Goal: Transaction & Acquisition: Register for event/course

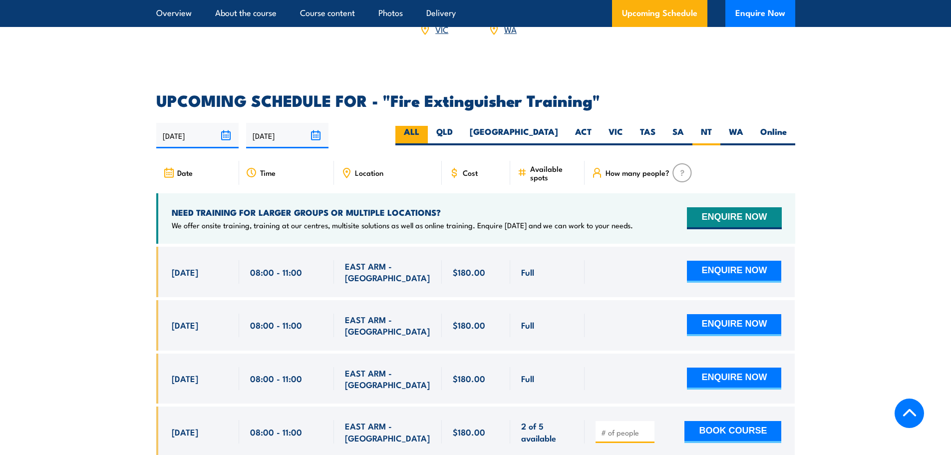
scroll to position [1648, 0]
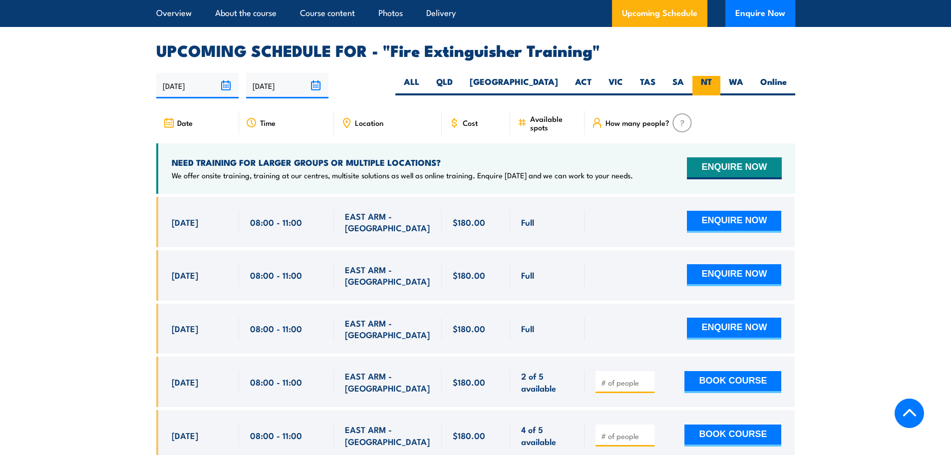
click at [711, 76] on label "NT" at bounding box center [707, 85] width 28 height 19
click at [712, 76] on input "NT" at bounding box center [715, 79] width 6 height 6
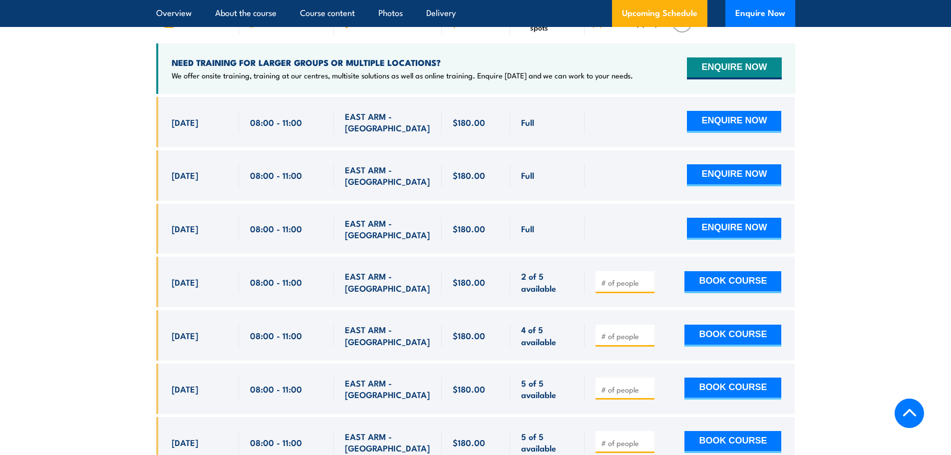
scroll to position [1798, 0]
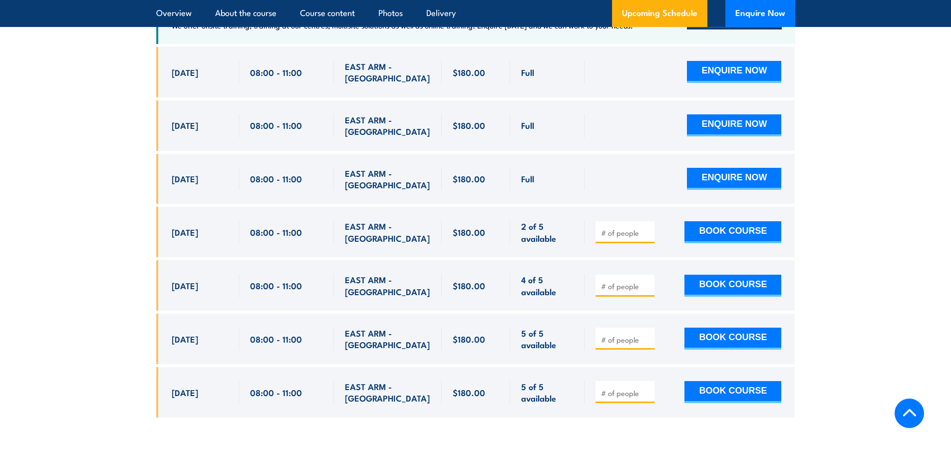
click at [614, 335] on input "number" at bounding box center [626, 340] width 50 height 10
type input "1"
click at [718, 328] on button "BOOK COURSE" at bounding box center [733, 339] width 97 height 22
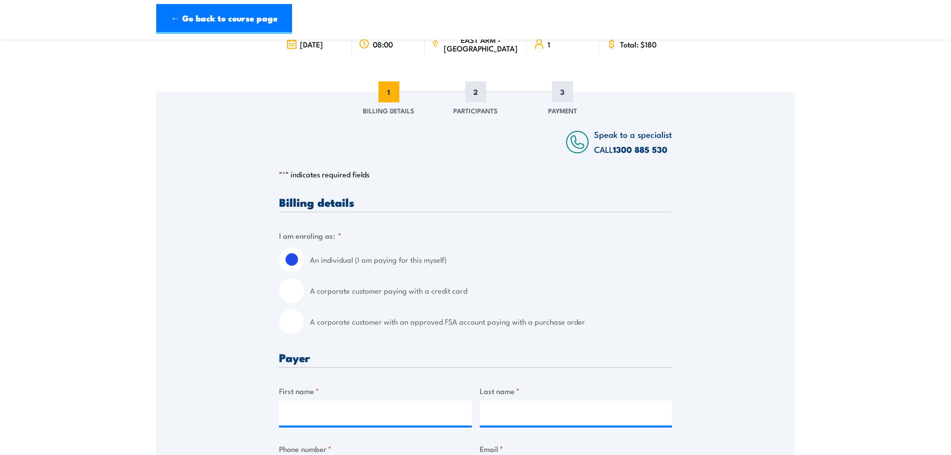
scroll to position [200, 0]
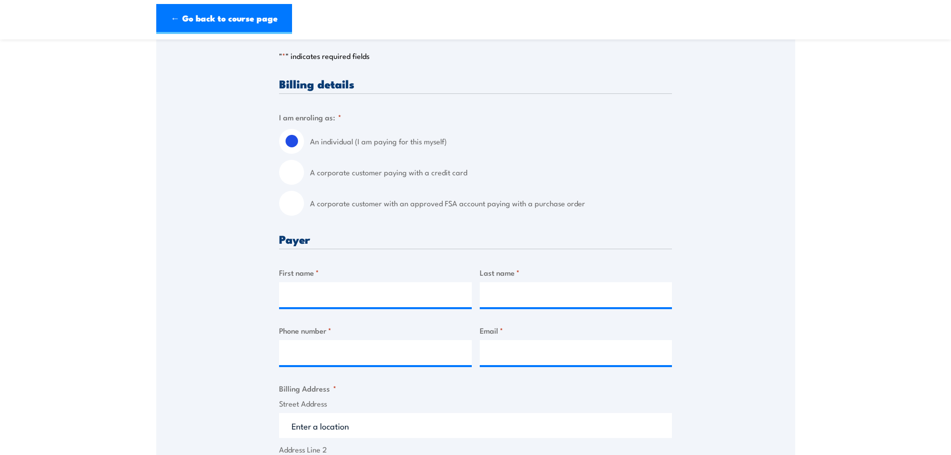
click at [304, 203] on input "A corporate customer with an approved FSA account paying with a purchase order" at bounding box center [291, 203] width 25 height 25
radio input "true"
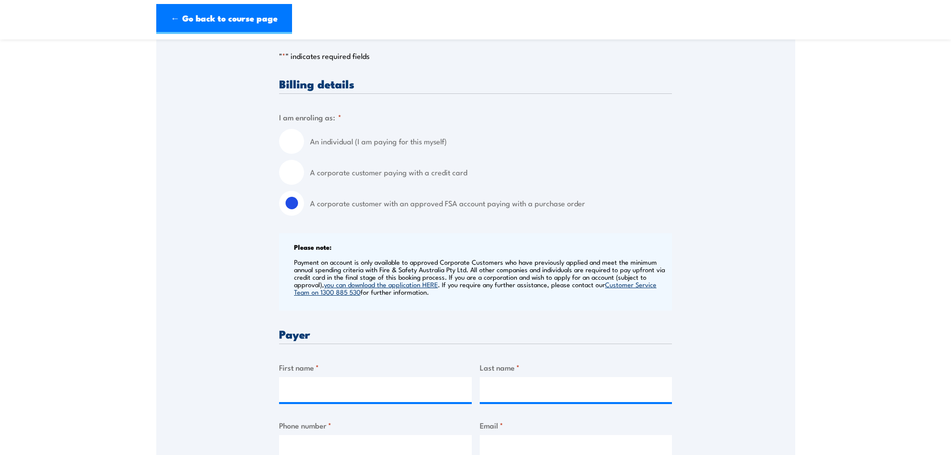
scroll to position [350, 0]
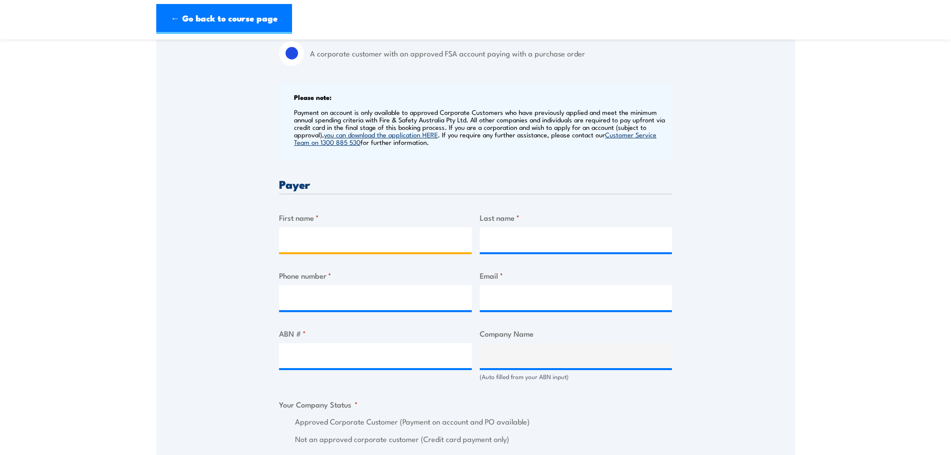
click at [336, 246] on input "First name *" at bounding box center [375, 239] width 193 height 25
type input "Annie"
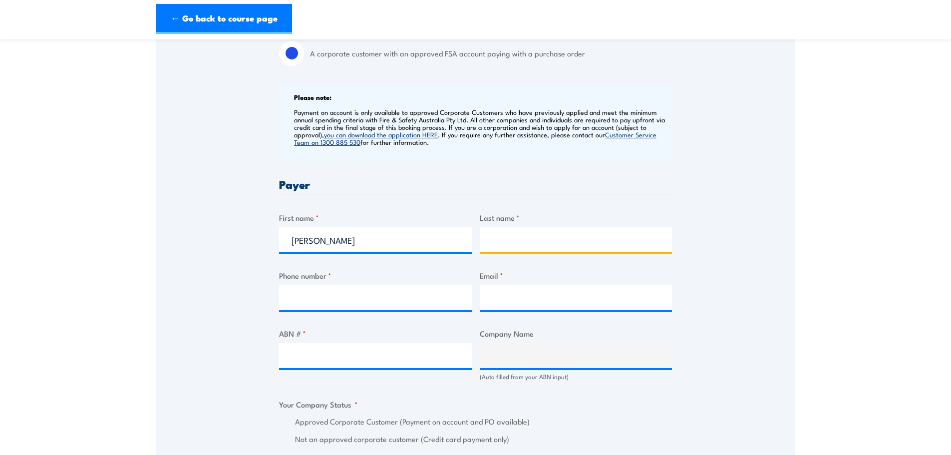
click at [517, 240] on input "Last name *" at bounding box center [576, 239] width 193 height 25
type input "Nguyen"
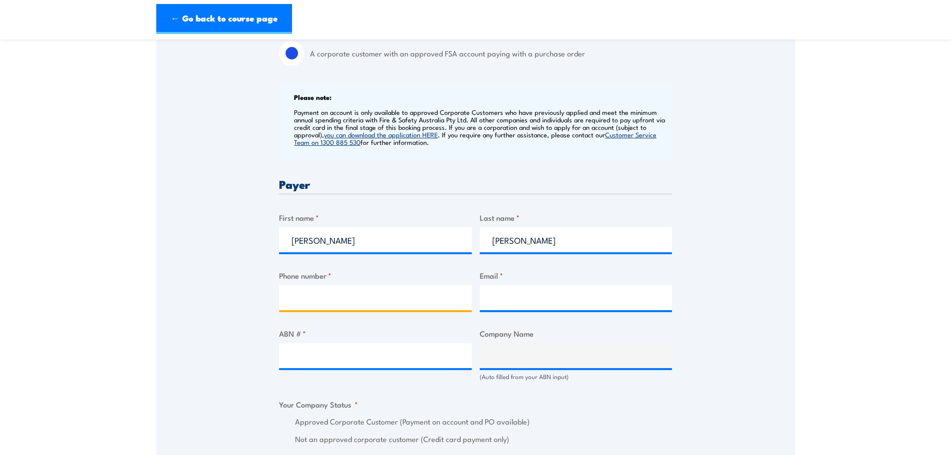
click at [308, 298] on input "Phone number *" at bounding box center [375, 297] width 193 height 25
type input "0475608412"
click at [504, 300] on input "Email *" at bounding box center [576, 297] width 193 height 25
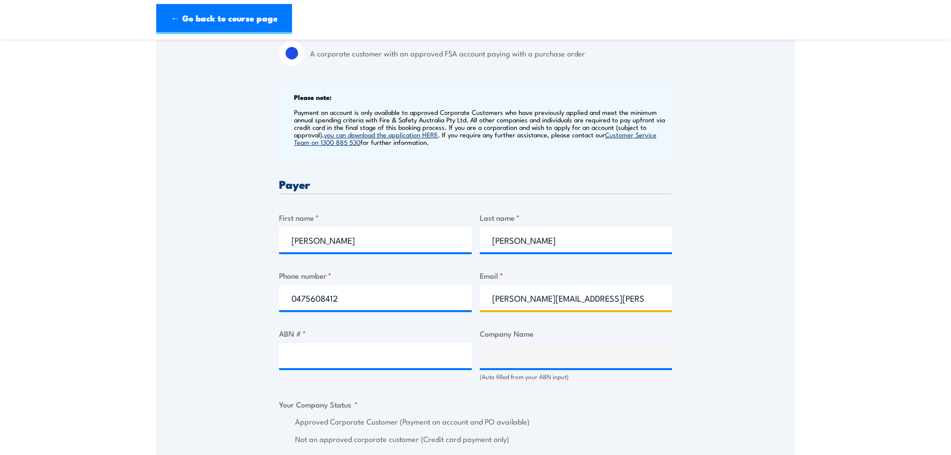
type input "annie.nguyen@nacpp.com.au"
click at [346, 356] on input "ABN # *" at bounding box center [375, 355] width 193 height 25
click at [322, 357] on input "ABN # *" at bounding box center [375, 355] width 193 height 25
paste input "18 618 481 486"
type input "18 618 481 486"
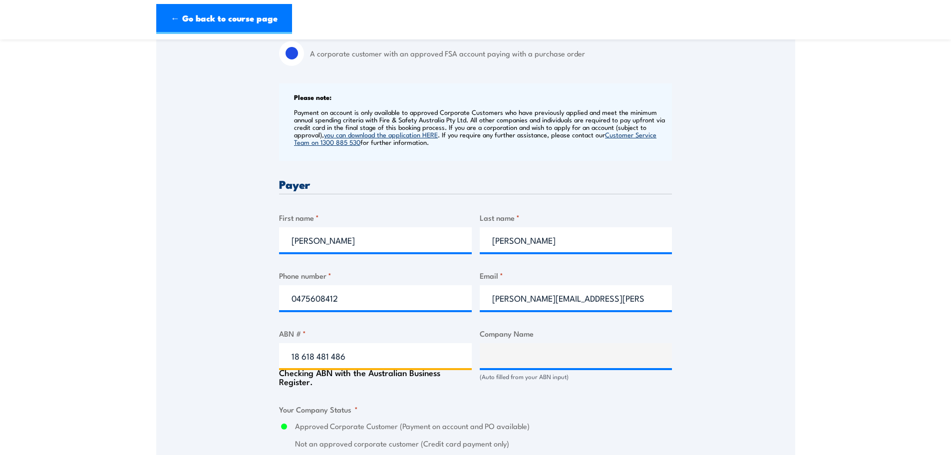
type input "NACP PROJECTS AUSTRALIA PTY LTD"
radio input "true"
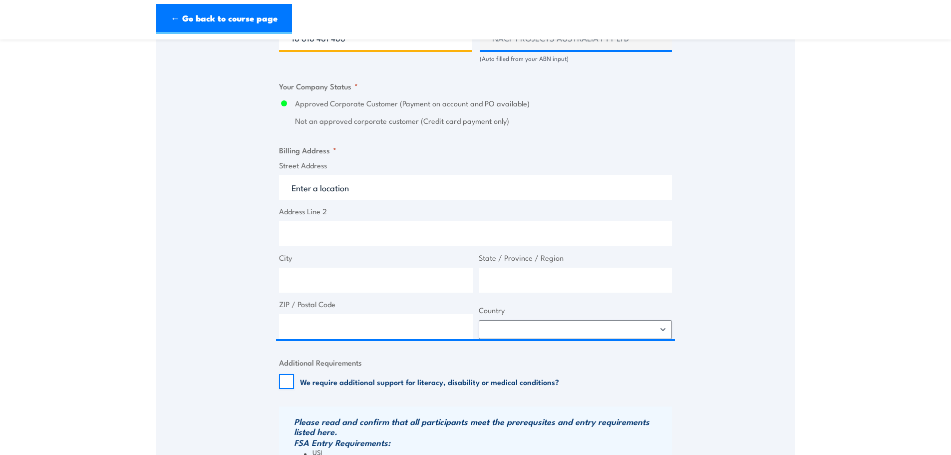
scroll to position [699, 0]
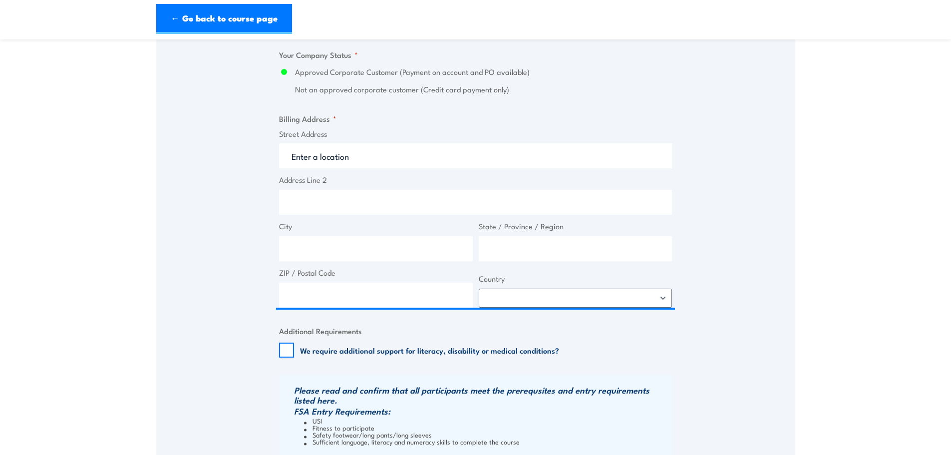
type input "18 618 481 486"
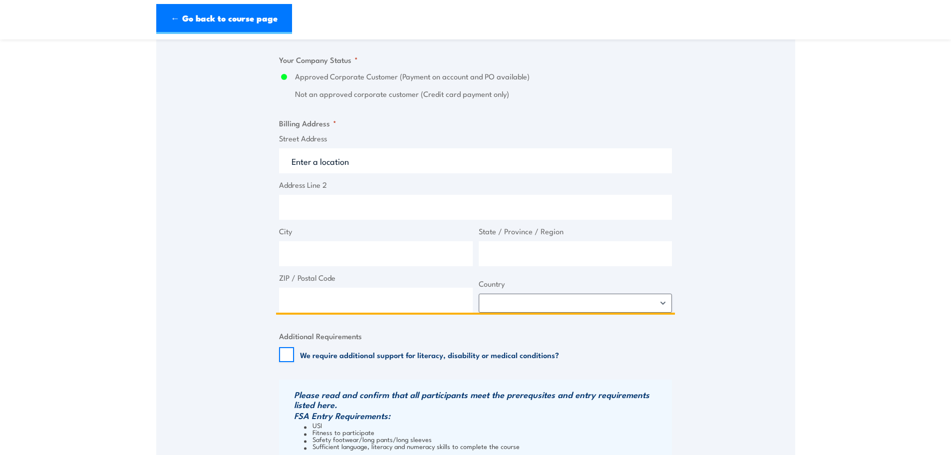
click at [322, 154] on input "Street Address" at bounding box center [475, 160] width 393 height 25
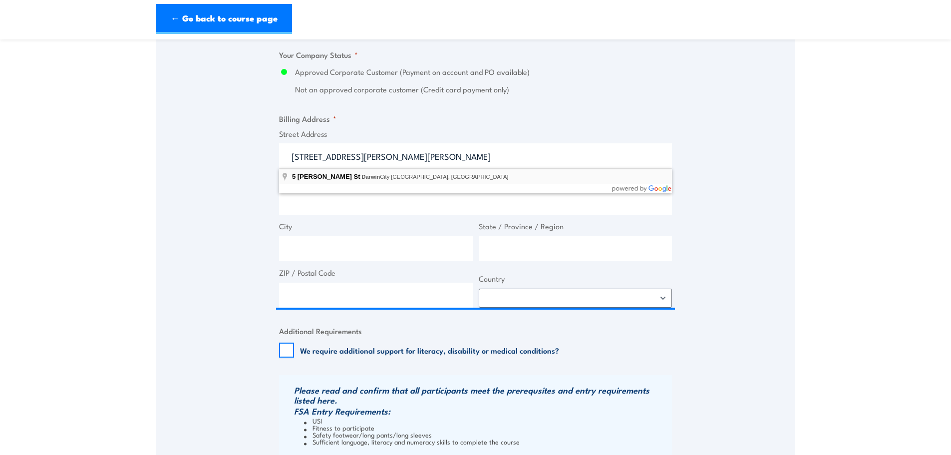
type input "5 Whitfield St, Darwin City NT, Australia"
type input "5 Whitfield St"
type input "Darwin City"
type input "Northern Territory"
type input "0800"
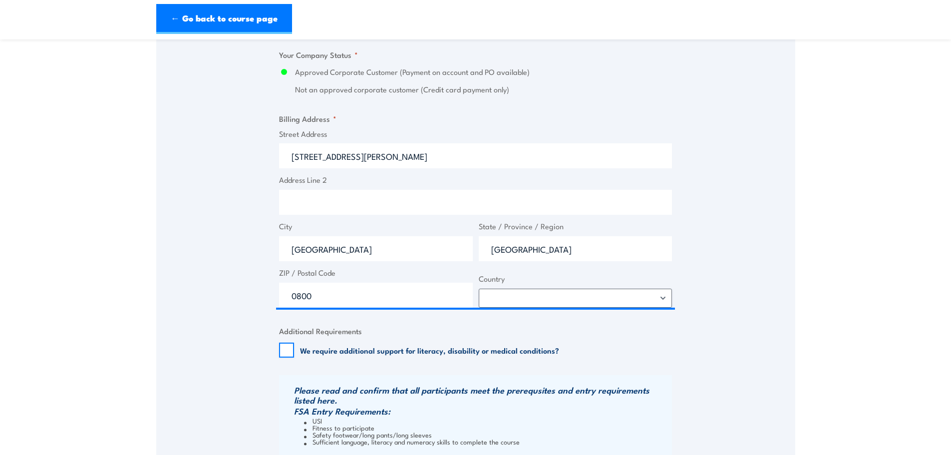
select select "Australia"
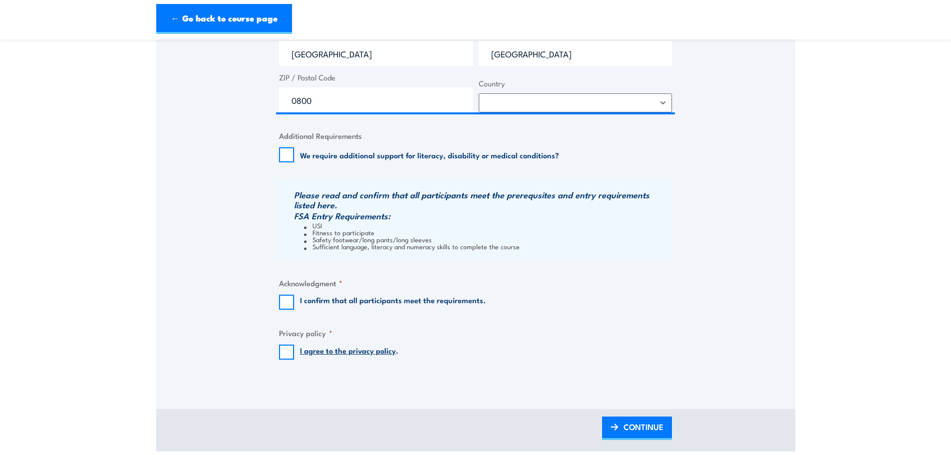
scroll to position [899, 0]
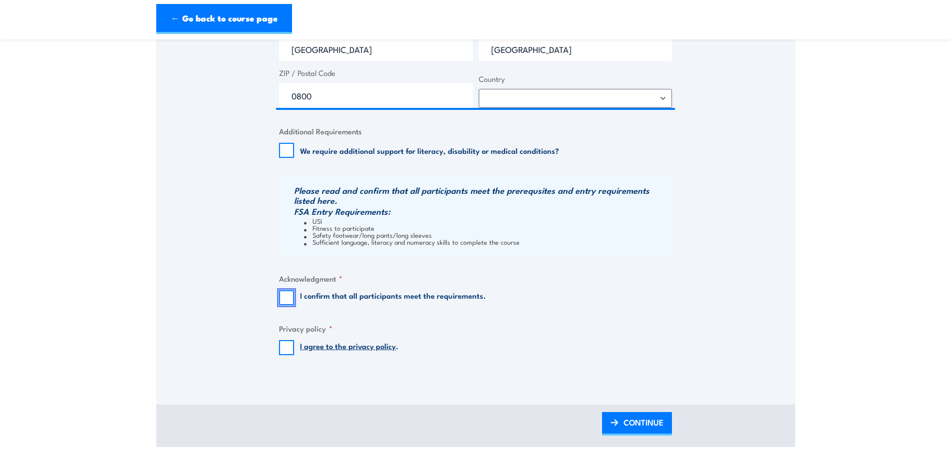
click at [289, 297] on input "I confirm that all participants meet the requirements." at bounding box center [286, 297] width 15 height 15
checkbox input "true"
drag, startPoint x: 285, startPoint y: 348, endPoint x: 344, endPoint y: 377, distance: 66.3
click at [284, 346] on input "I agree to the privacy policy ." at bounding box center [286, 347] width 15 height 15
checkbox input "true"
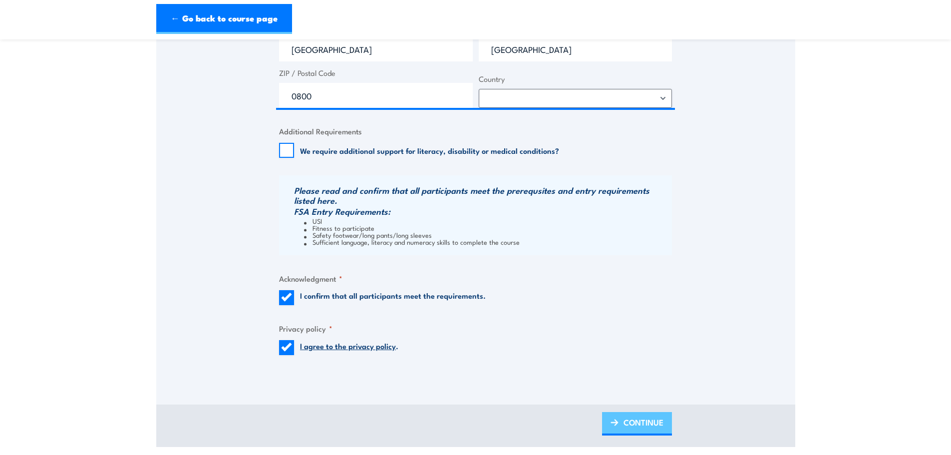
click at [659, 421] on span "CONTINUE" at bounding box center [644, 422] width 40 height 26
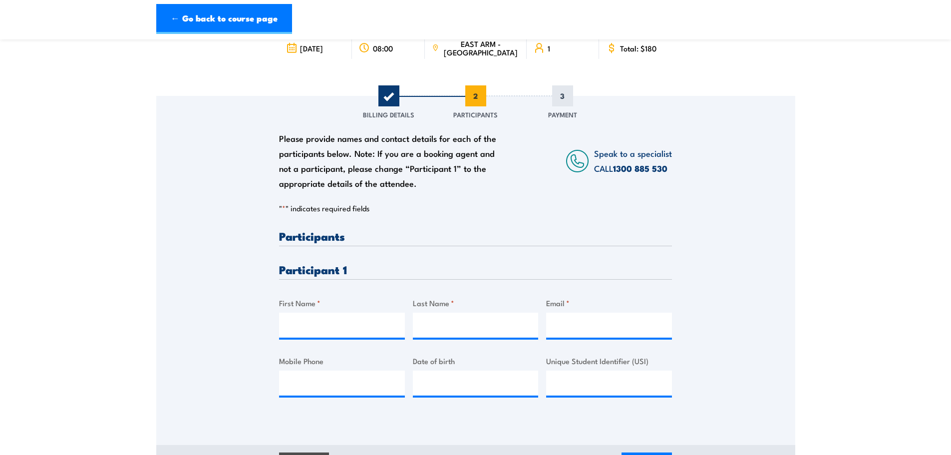
scroll to position [150, 0]
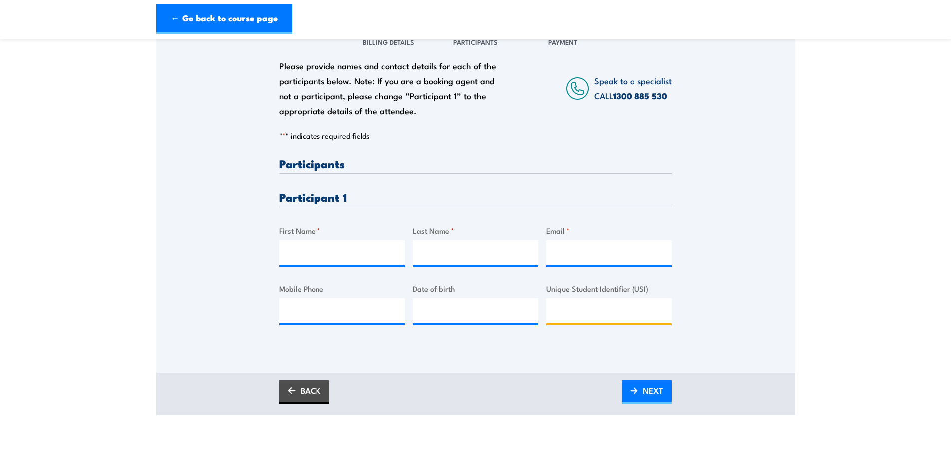
click at [595, 315] on input "Unique Student Identifier (USI)" at bounding box center [609, 310] width 126 height 25
paste input "2F92R2KAUQ"
type input "2F92R2KAUQ"
click at [329, 255] on input "First Name *" at bounding box center [342, 252] width 126 height 25
type input "Trace"
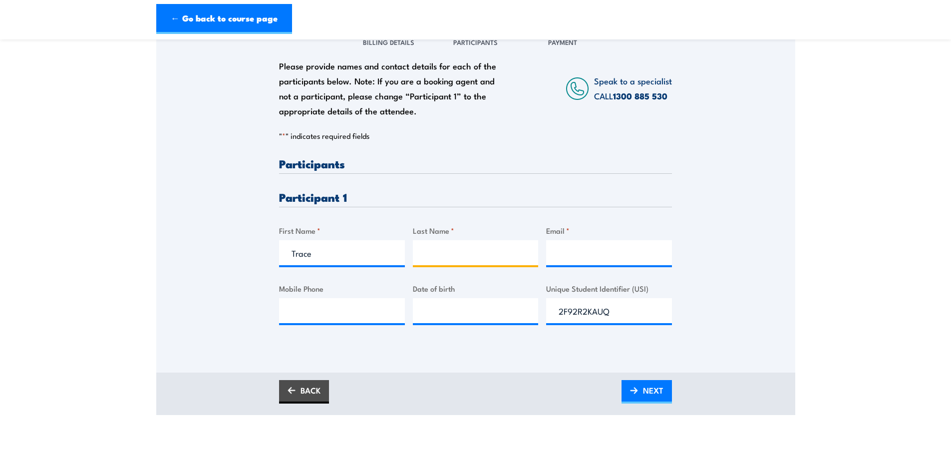
click at [442, 262] on input "Last Name *" at bounding box center [476, 252] width 126 height 25
type input "[PERSON_NAME]"
click at [578, 251] on input "Email *" at bounding box center [609, 252] width 126 height 25
click at [598, 255] on input "Email *" at bounding box center [609, 252] width 126 height 25
paste input "2F92R2KAUQ"
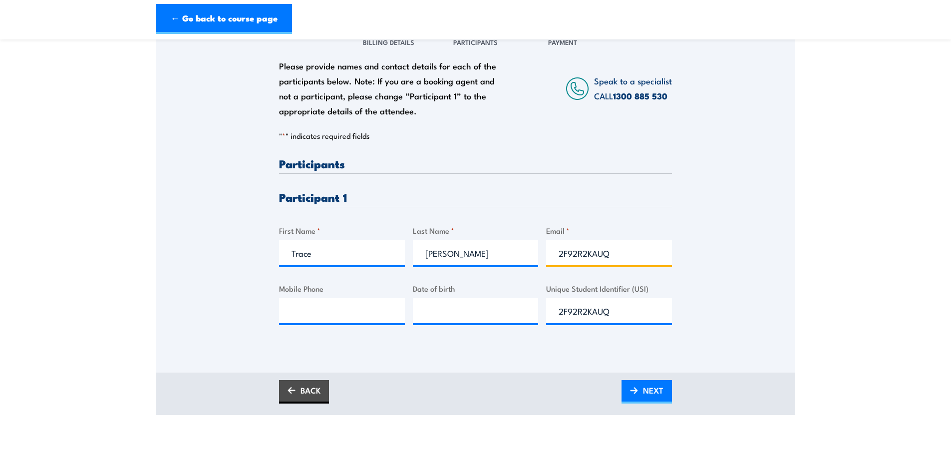
type input "2F92R2KAUQ"
click at [342, 317] on input "Mobile Phone" at bounding box center [342, 310] width 126 height 25
click at [299, 309] on input "Mobile Phone" at bounding box center [342, 310] width 126 height 25
paste input "0477 020 936"
type input "0477 020 936"
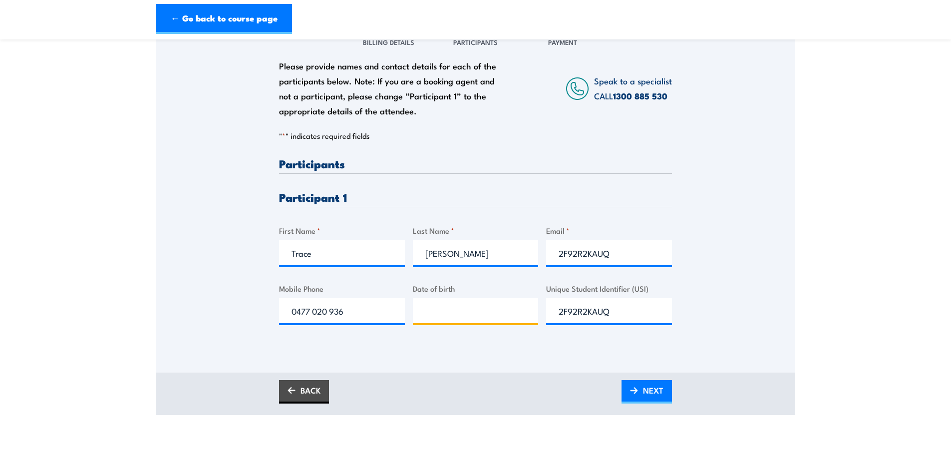
type input "__/__/____"
click at [457, 307] on input "__/__/____" at bounding box center [476, 310] width 126 height 25
click at [480, 316] on input "__/__/____" at bounding box center [476, 310] width 126 height 25
paste input "[DATE]"
type input "[DATE]"
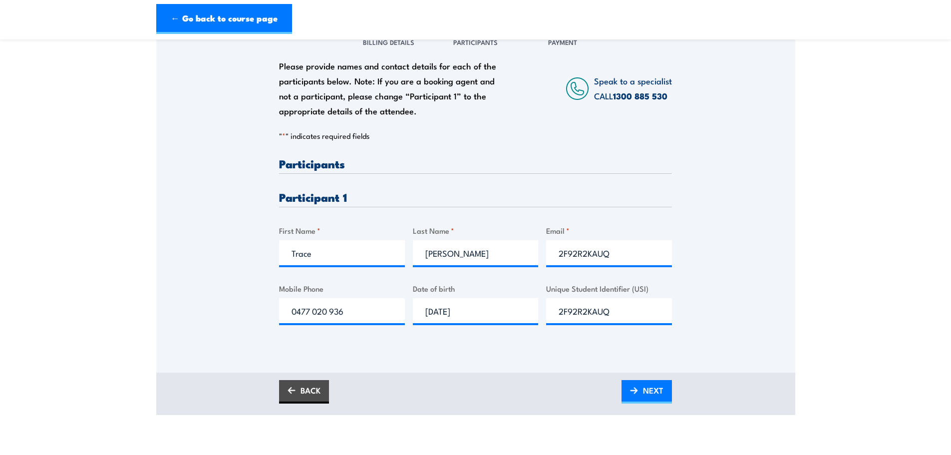
click at [478, 354] on div "Please provide names and contact details for each of the participants below. No…" at bounding box center [475, 197] width 639 height 349
click at [329, 258] on input "Trace" at bounding box center [342, 252] width 126 height 25
type input "[PERSON_NAME]"
click at [652, 388] on span "NEXT" at bounding box center [653, 390] width 20 height 26
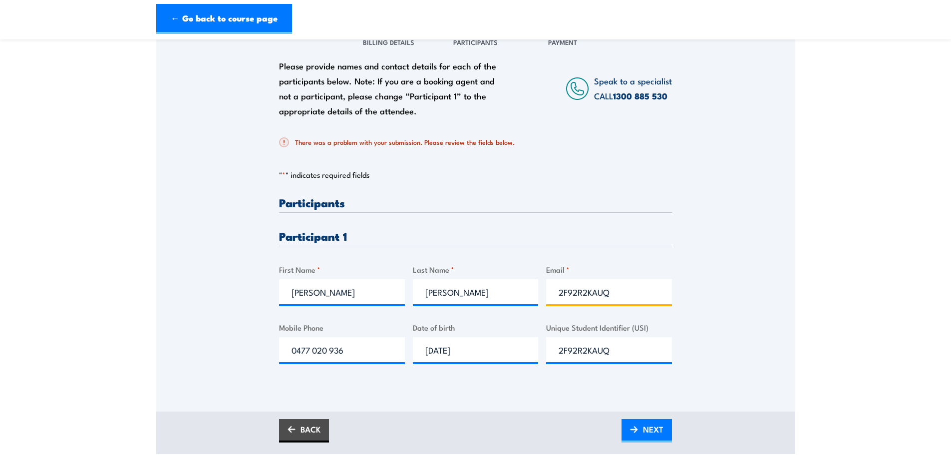
drag, startPoint x: 635, startPoint y: 295, endPoint x: 427, endPoint y: 290, distance: 207.8
click at [427, 290] on div "Please provide names and contact details for each of the participants below. No…" at bounding box center [475, 288] width 393 height 183
click at [562, 303] on input "Email *" at bounding box center [609, 291] width 126 height 25
paste input "trace.connolly@nacpp.com.au"
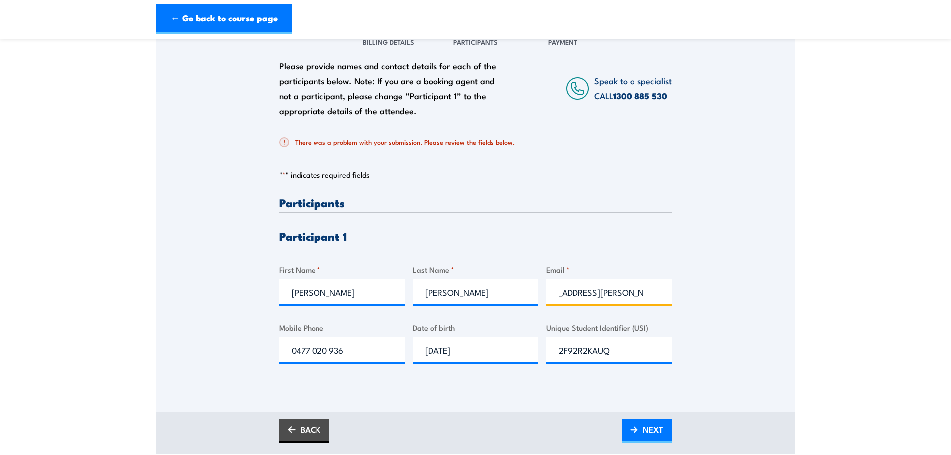
click at [554, 294] on input "trace.connolly@nacpp.com.au" at bounding box center [609, 291] width 126 height 25
type input "trace.connolly@nacpp.com.au"
click at [664, 433] on link "NEXT" at bounding box center [647, 430] width 50 height 23
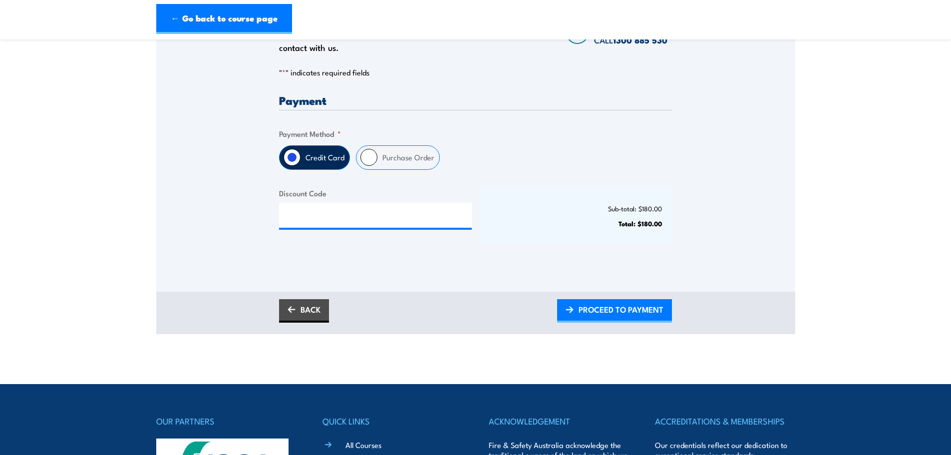
scroll to position [200, 0]
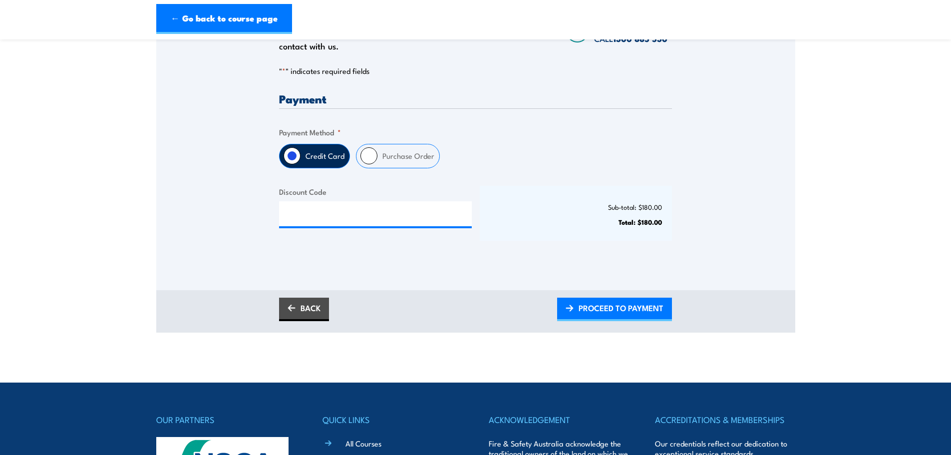
click at [368, 154] on input "Purchase Order" at bounding box center [369, 155] width 17 height 17
radio input "true"
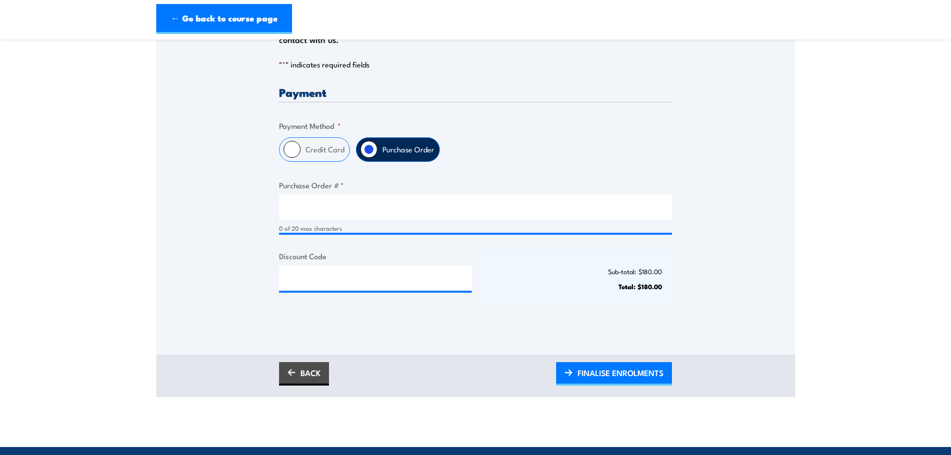
scroll to position [250, 0]
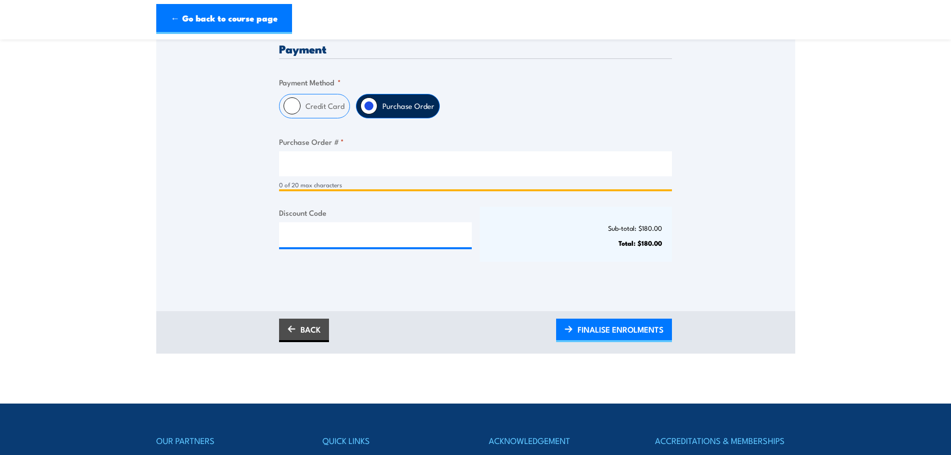
click at [329, 167] on input "Purchase Order # *" at bounding box center [475, 163] width 393 height 25
type input "906704"
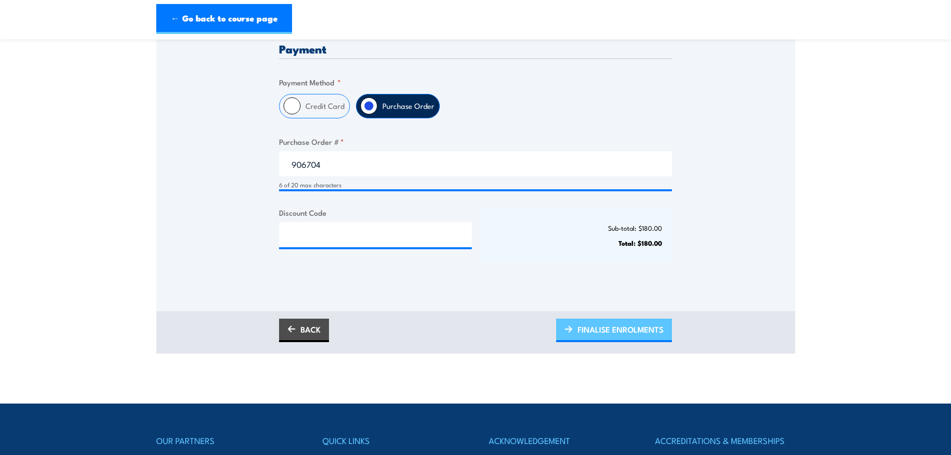
click at [634, 331] on span "FINALISE ENROLMENTS" at bounding box center [621, 329] width 86 height 26
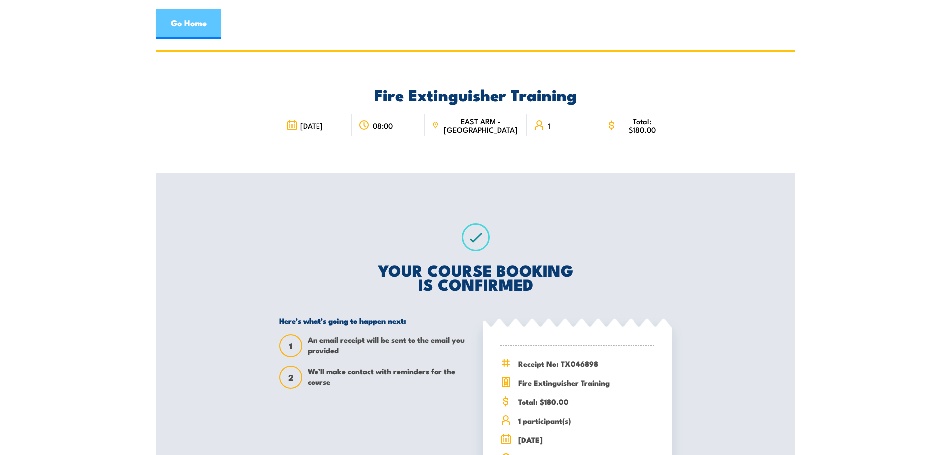
click at [190, 25] on link "Go Home" at bounding box center [188, 24] width 65 height 30
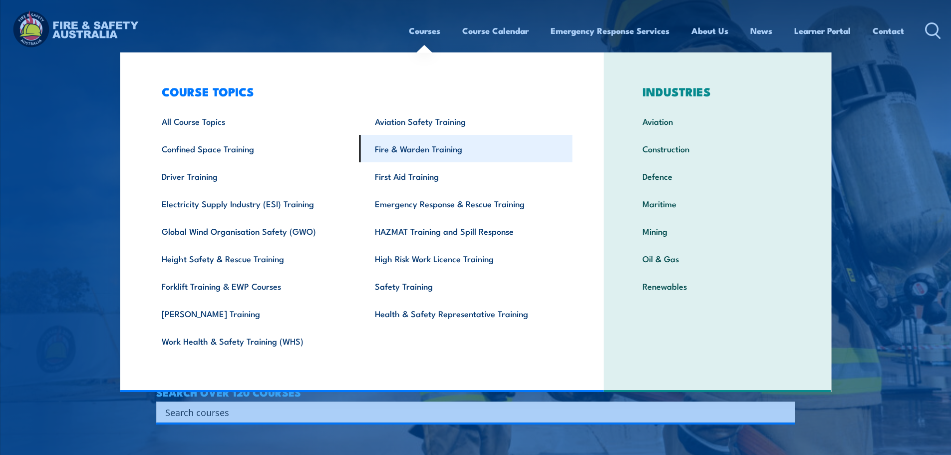
click at [404, 142] on link "Fire & Warden Training" at bounding box center [466, 148] width 213 height 27
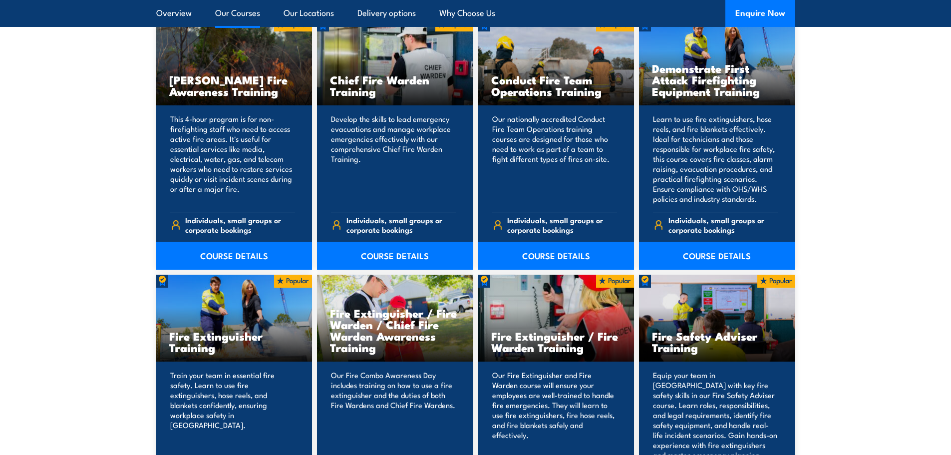
scroll to position [749, 0]
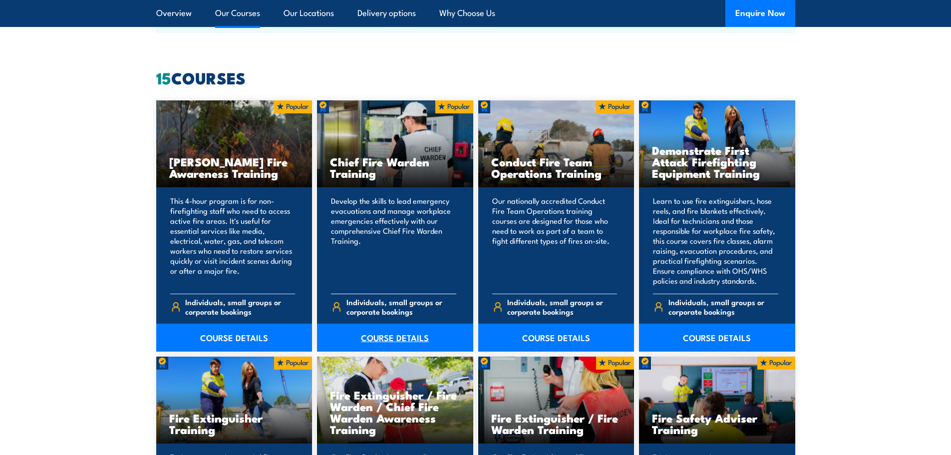
click at [394, 335] on link "COURSE DETAILS" at bounding box center [395, 338] width 156 height 28
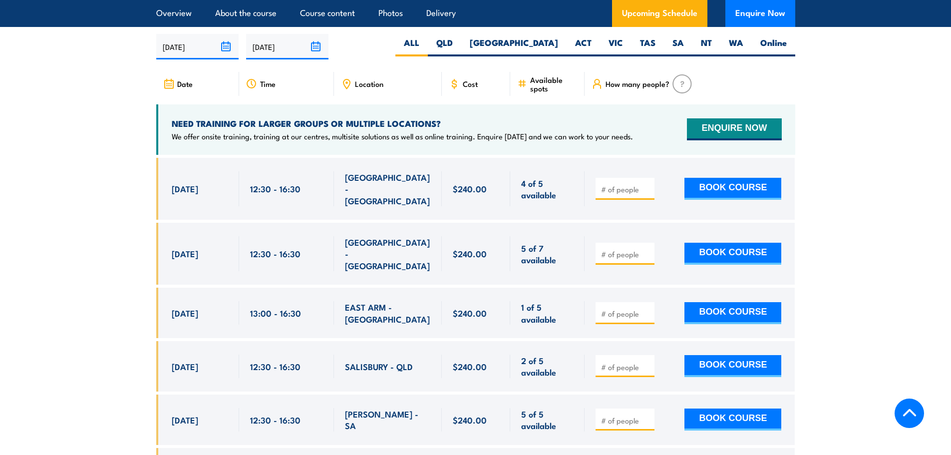
scroll to position [1648, 0]
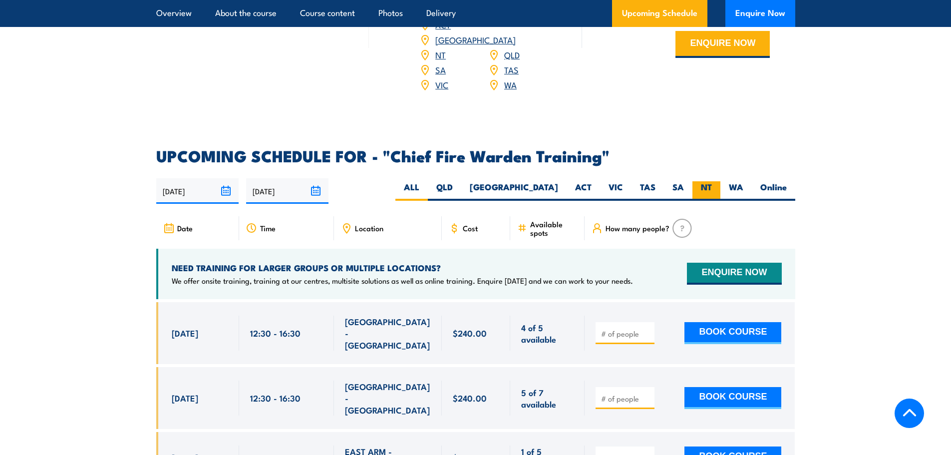
click at [703, 181] on label "NT" at bounding box center [707, 190] width 28 height 19
click at [712, 181] on input "NT" at bounding box center [715, 184] width 6 height 6
radio input "true"
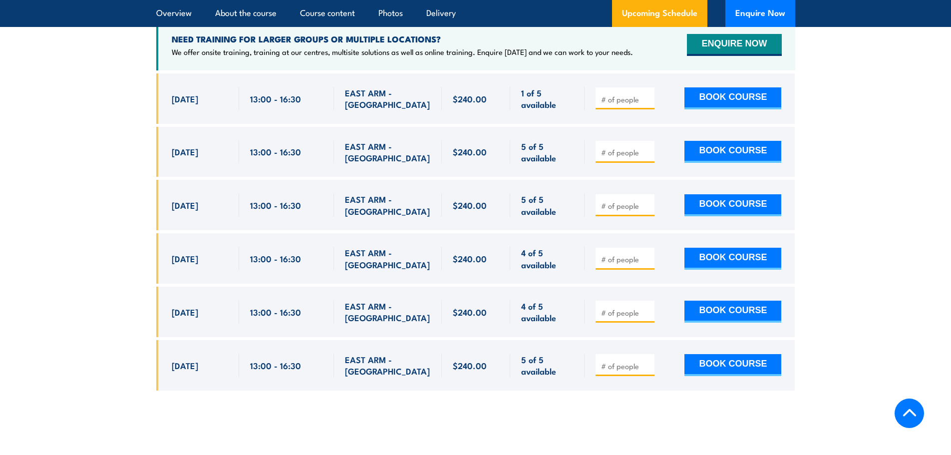
scroll to position [1931, 0]
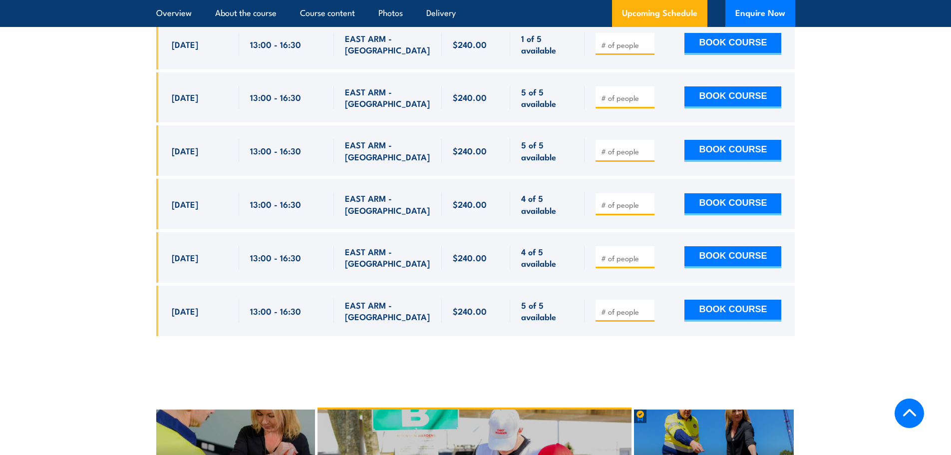
click at [611, 307] on input "number" at bounding box center [626, 312] width 50 height 10
type input "1"
click at [695, 300] on button "BOOK COURSE" at bounding box center [733, 311] width 97 height 22
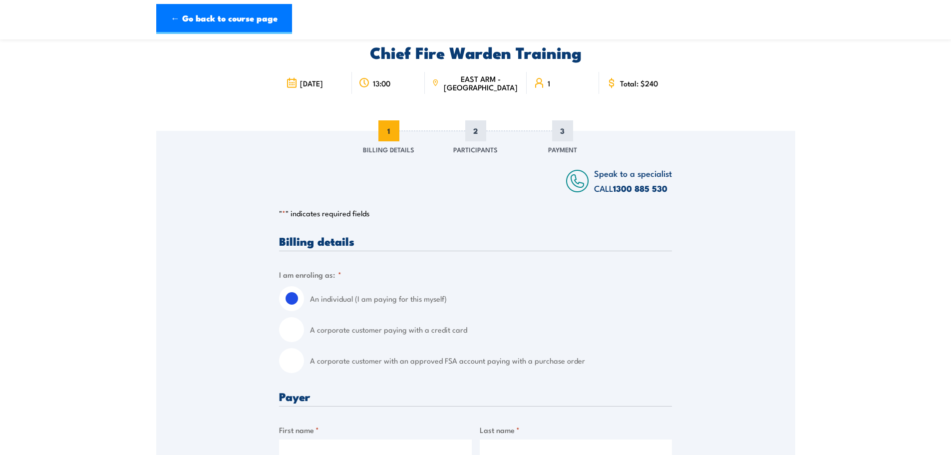
scroll to position [150, 0]
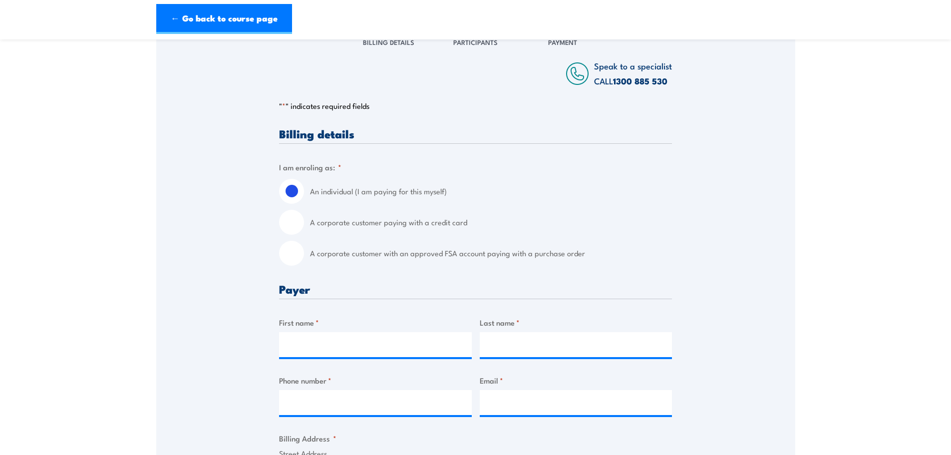
click at [293, 259] on input "A corporate customer with an approved FSA account paying with a purchase order" at bounding box center [291, 253] width 25 height 25
radio input "true"
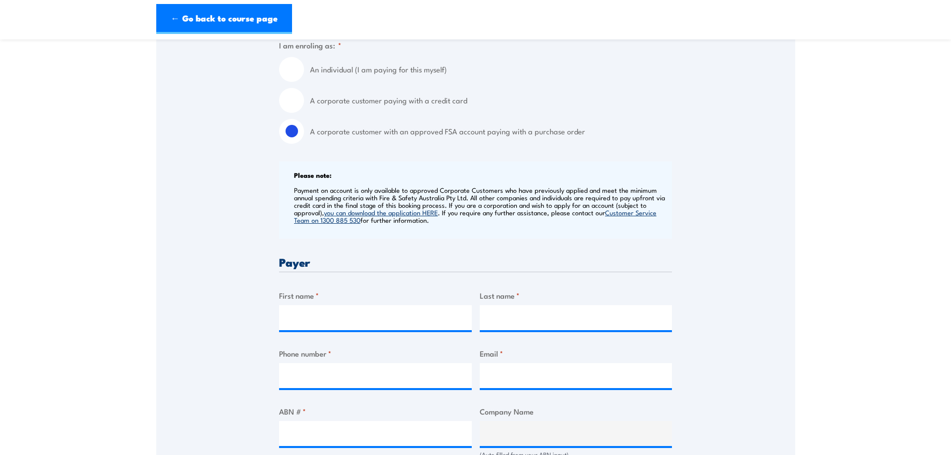
scroll to position [300, 0]
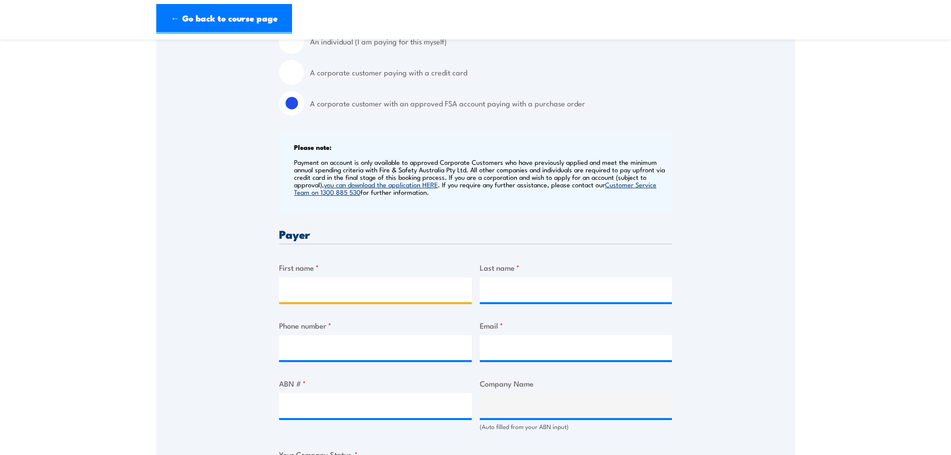
click at [316, 281] on input "First name *" at bounding box center [375, 289] width 193 height 25
type input "[PERSON_NAME]"
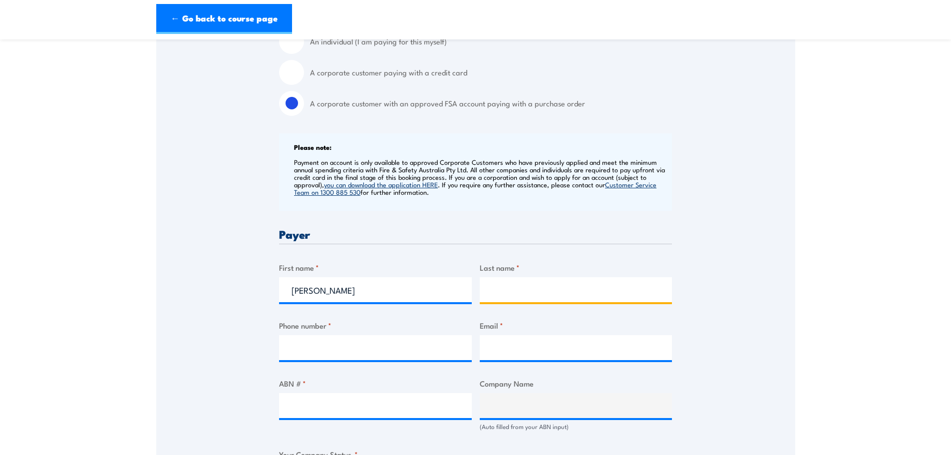
click at [521, 281] on input "Last name *" at bounding box center [576, 289] width 193 height 25
type input "Nguyen"
click at [339, 352] on input "Phone number *" at bounding box center [375, 347] width 193 height 25
click at [301, 343] on input "Phone number *" at bounding box center [375, 347] width 193 height 25
paste input "0475 608 412"
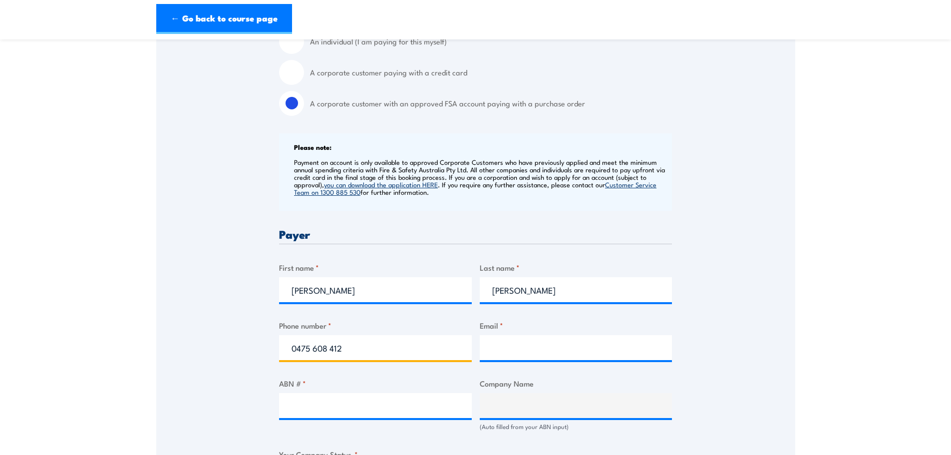
type input "0475 608 412"
click at [508, 343] on input "Email *" at bounding box center [576, 347] width 193 height 25
paste input "annie.nguyen@nacpp.com.au"
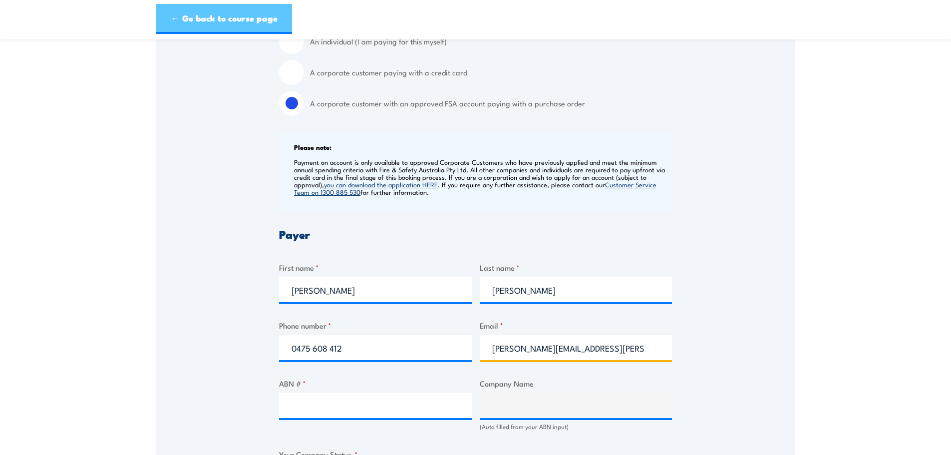
type input "annie.nguyen@nacpp.com.au"
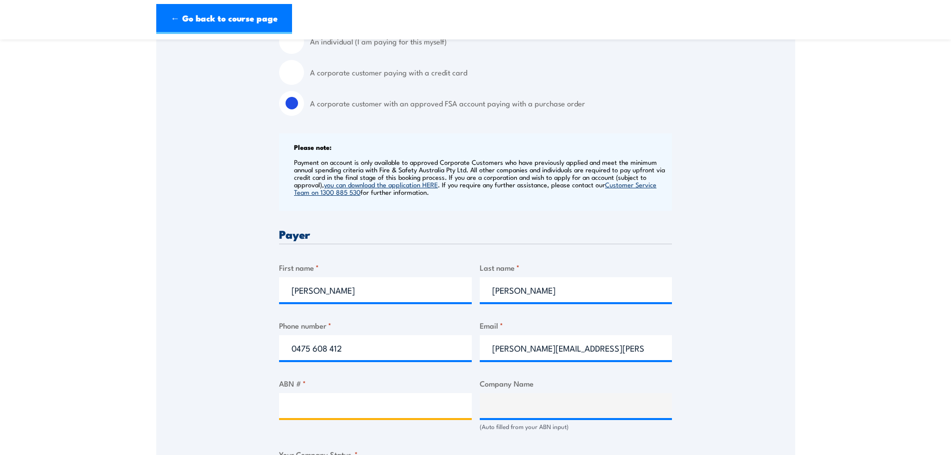
click at [332, 396] on input "ABN # *" at bounding box center [375, 405] width 193 height 25
paste input "18 618 481 486"
type input "18 618 481 486"
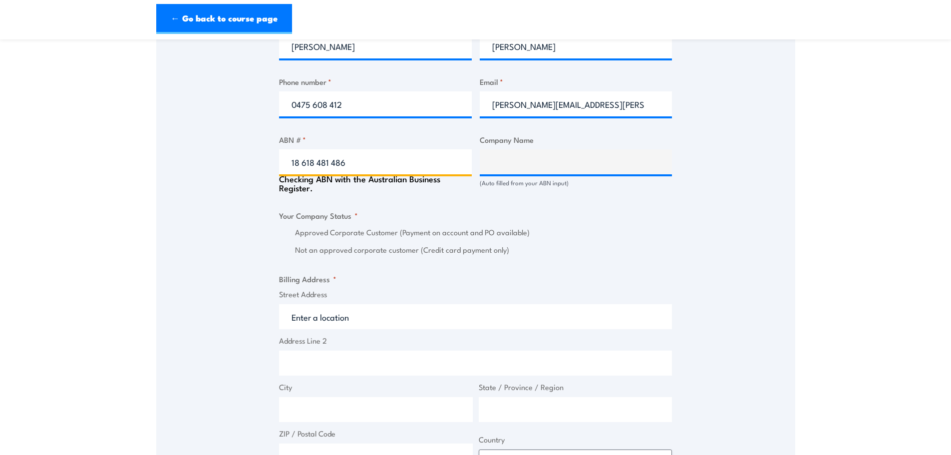
scroll to position [599, 0]
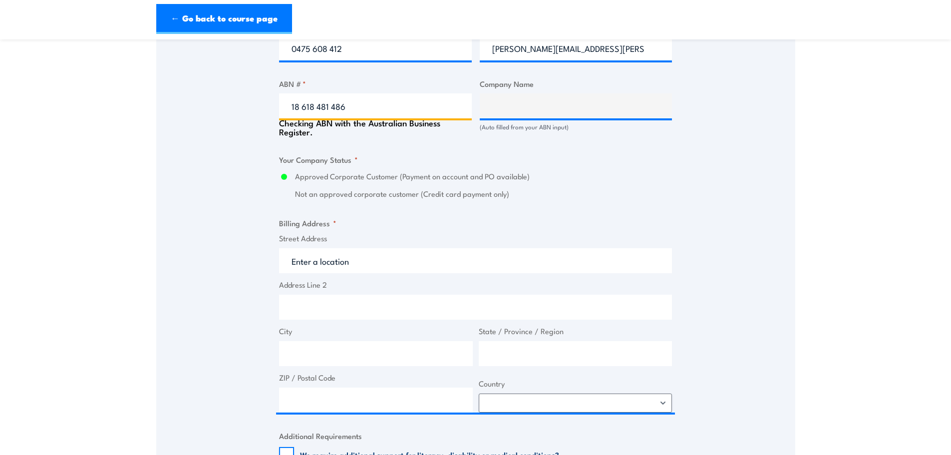
type input "NACP PROJECTS AUSTRALIA PTY LTD"
radio input "true"
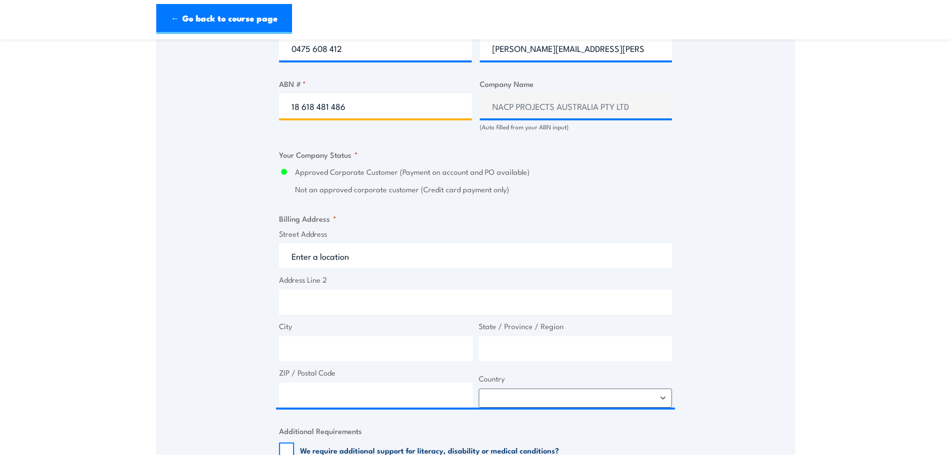
type input "18 618 481 486"
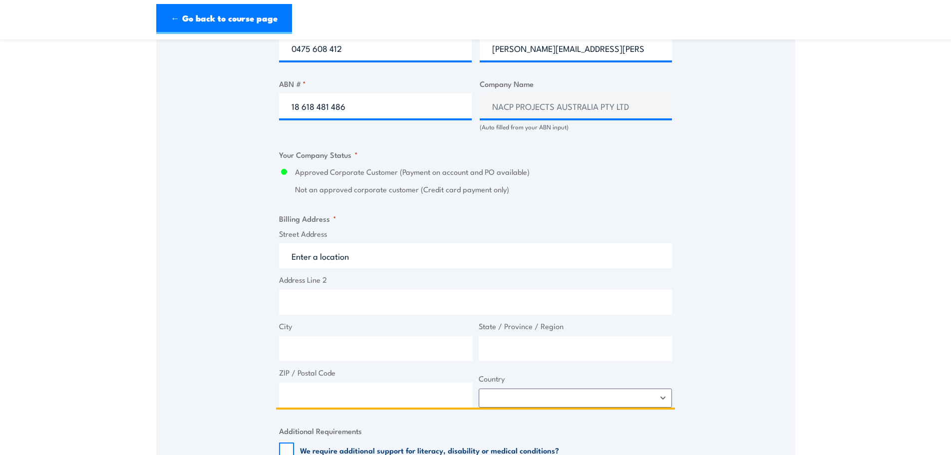
click at [328, 255] on input "Street Address" at bounding box center [475, 255] width 393 height 25
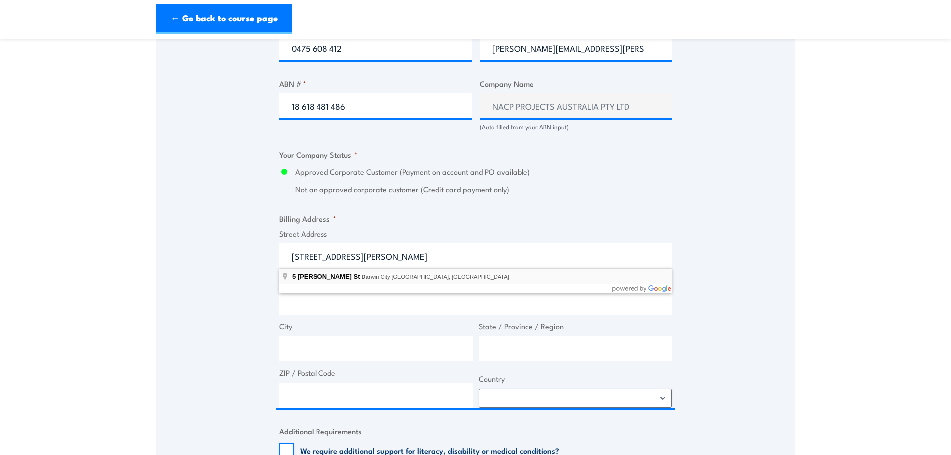
type input "5 Whitfield St, Darwin City NT, Australia"
type input "5 Whitfield St"
type input "Darwin City"
type input "Northern Territory"
type input "0800"
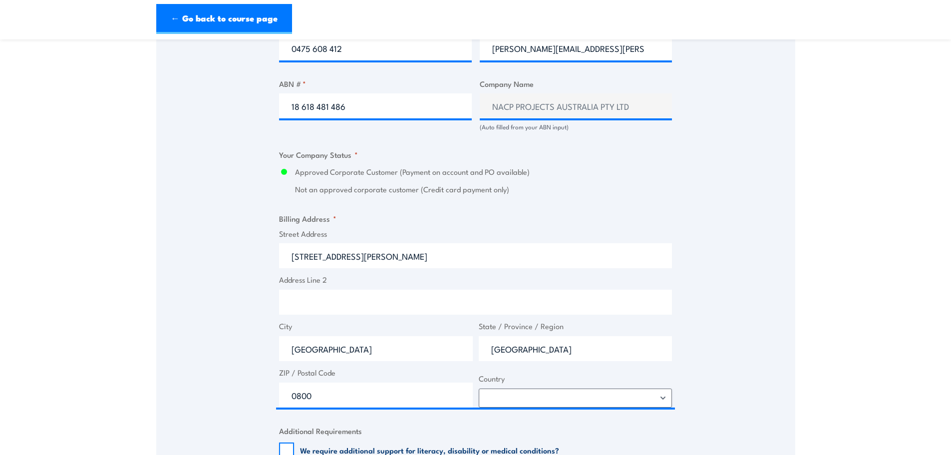
select select "Australia"
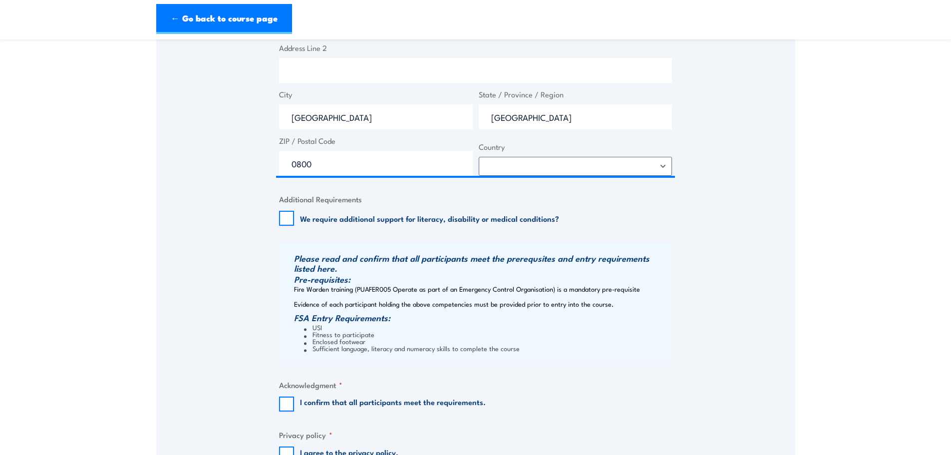
scroll to position [899, 0]
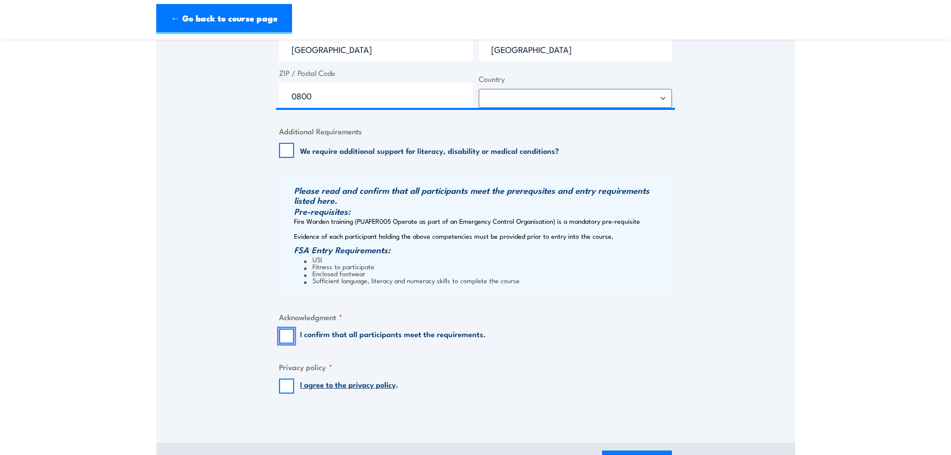
click at [290, 340] on input "I confirm that all participants meet the requirements." at bounding box center [286, 336] width 15 height 15
checkbox input "true"
drag, startPoint x: 291, startPoint y: 381, endPoint x: 338, endPoint y: 396, distance: 48.8
click at [291, 382] on input "I agree to the privacy policy ." at bounding box center [286, 385] width 15 height 15
checkbox input "true"
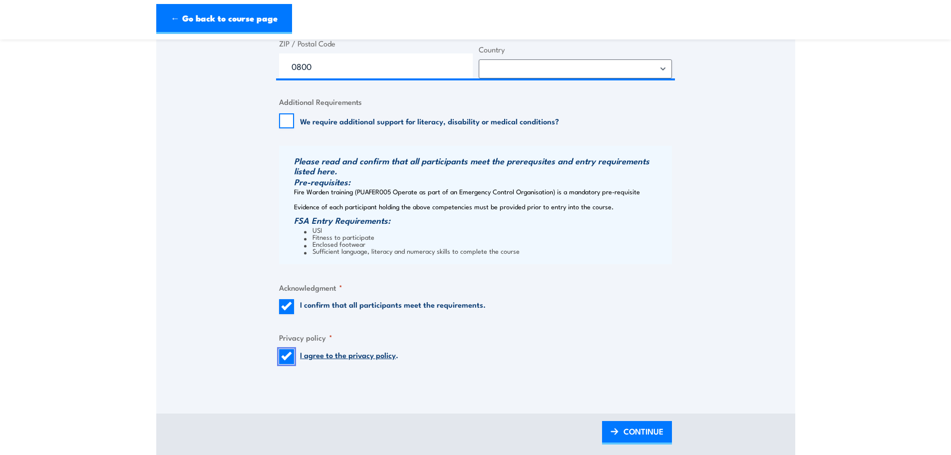
scroll to position [999, 0]
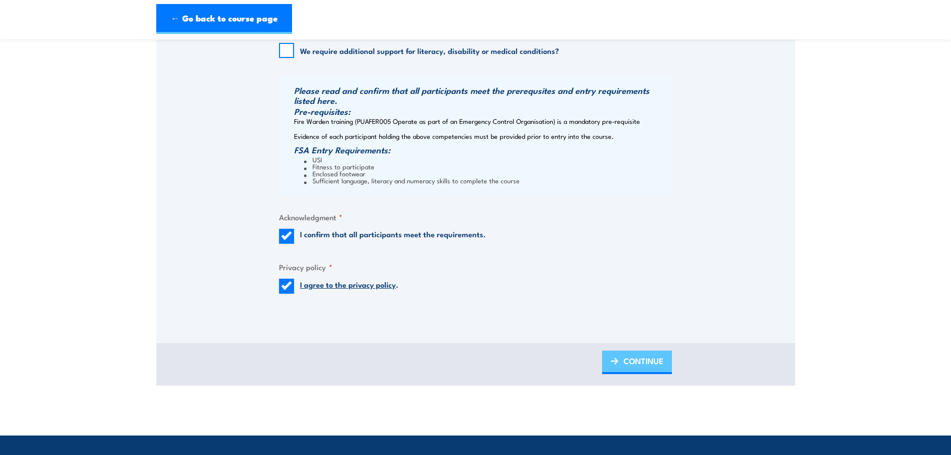
click at [648, 360] on span "CONTINUE" at bounding box center [644, 361] width 40 height 26
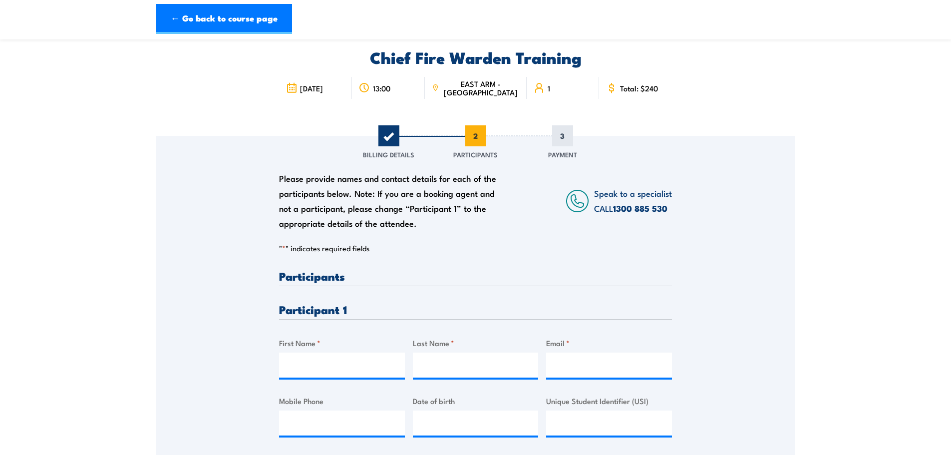
scroll to position [100, 0]
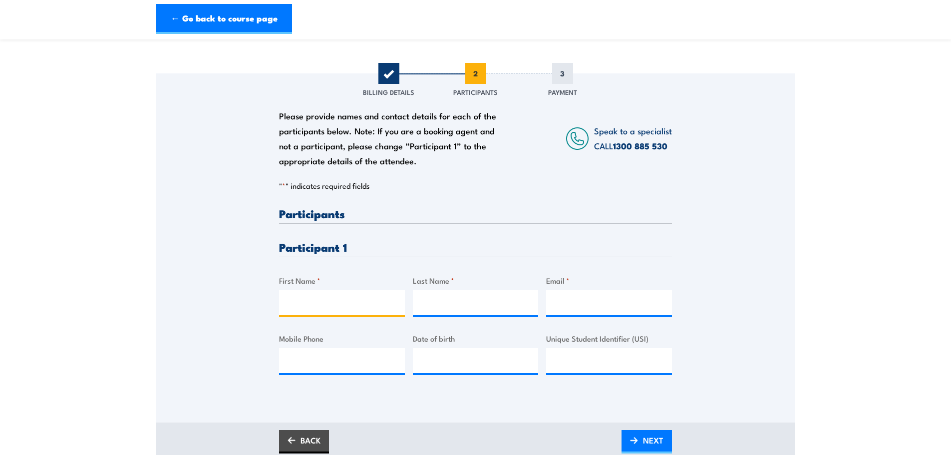
click at [332, 312] on input "First Name *" at bounding box center [342, 302] width 126 height 25
type input "Tracy"
click at [466, 309] on input "Last Name *" at bounding box center [476, 302] width 126 height 25
type input "Connolly"
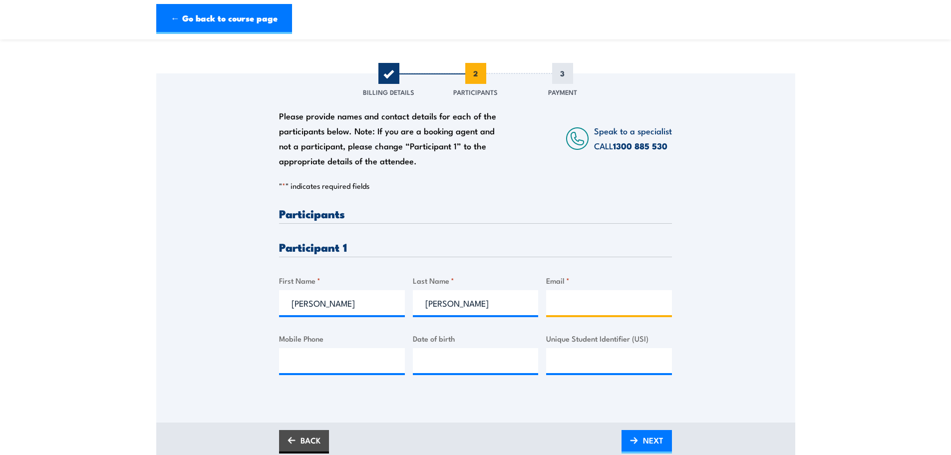
click at [618, 302] on input "Email *" at bounding box center [609, 302] width 126 height 25
click at [592, 300] on input "Email *" at bounding box center [609, 302] width 126 height 25
paste input "trace.connolly@nacpp.com.au"
type input "trace.connolly@nacpp.com.au"
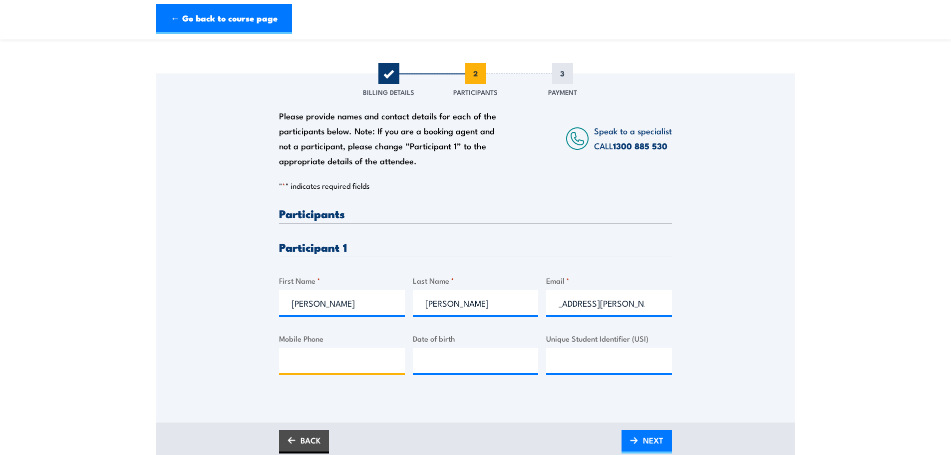
click at [352, 365] on input "Mobile Phone" at bounding box center [342, 360] width 126 height 25
click at [317, 358] on input "Mobile Phone" at bounding box center [342, 360] width 126 height 25
paste input "0477 020 936"
type input "0477 020 936"
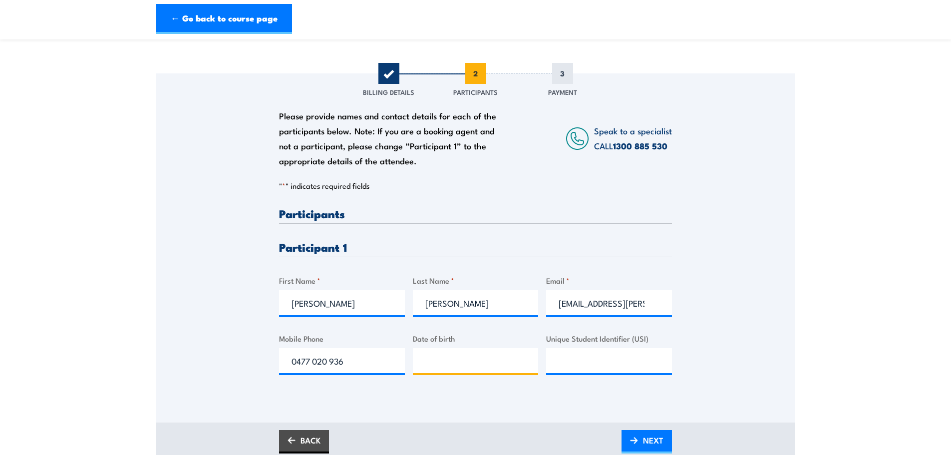
type input "__/__/____"
click at [472, 357] on input "__/__/____" at bounding box center [476, 360] width 126 height 25
click at [447, 357] on input "__/__/____" at bounding box center [476, 360] width 126 height 25
paste input "19/11/1961"
type input "19/11/1961"
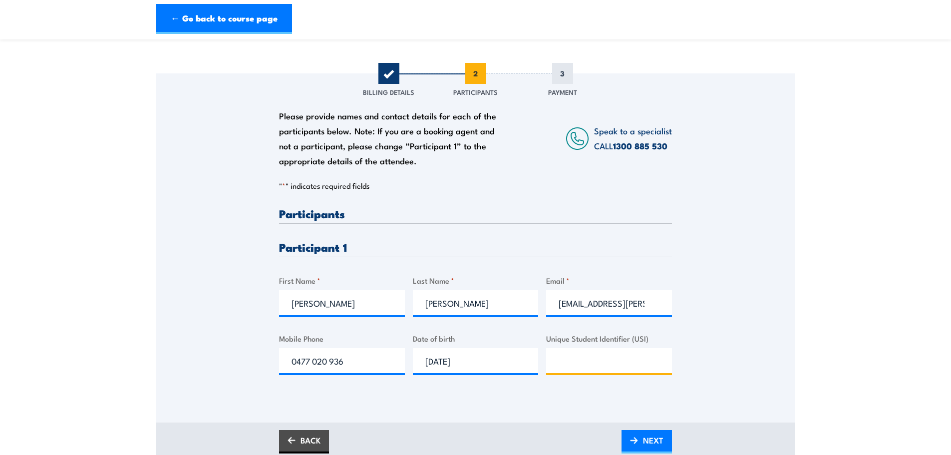
click at [586, 364] on input "Unique Student Identifier (USI)" at bounding box center [609, 360] width 126 height 25
paste input "2F92R2KAUQ​"
type input "2F92R2KAUQ​"
click at [648, 435] on span "NEXT" at bounding box center [653, 440] width 20 height 26
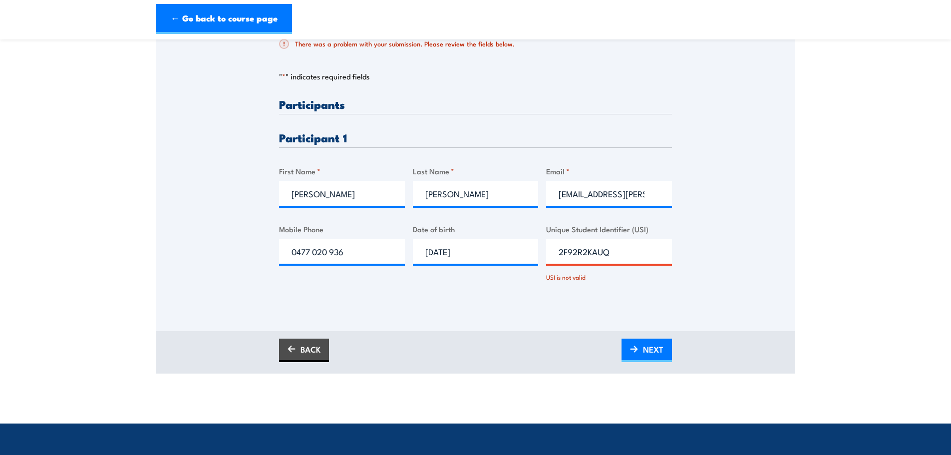
scroll to position [250, 0]
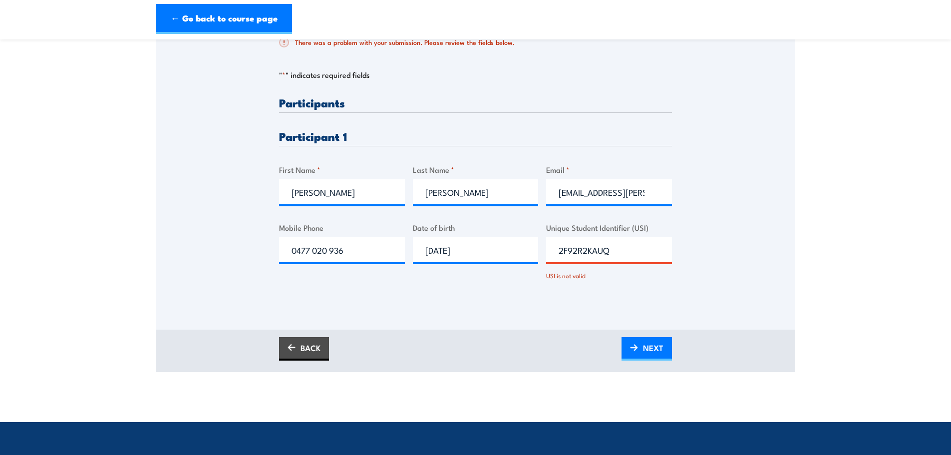
click at [569, 249] on input "2F92R2KAUQ​" at bounding box center [609, 249] width 126 height 25
drag, startPoint x: 631, startPoint y: 248, endPoint x: 417, endPoint y: 256, distance: 213.8
click at [421, 258] on div "Please provide names and contact details for each of the participants below. No…" at bounding box center [475, 197] width 393 height 201
paste input "text"
type input "2F92R2KAUQ"
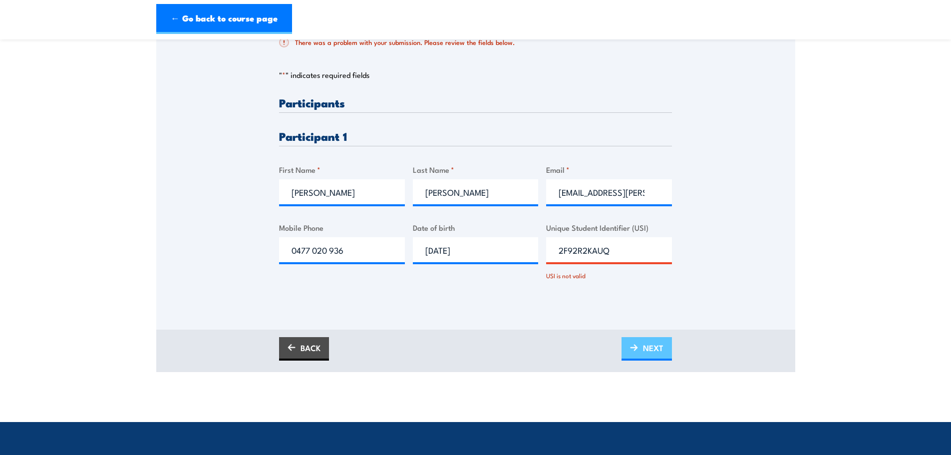
click at [644, 346] on span "NEXT" at bounding box center [653, 348] width 20 height 26
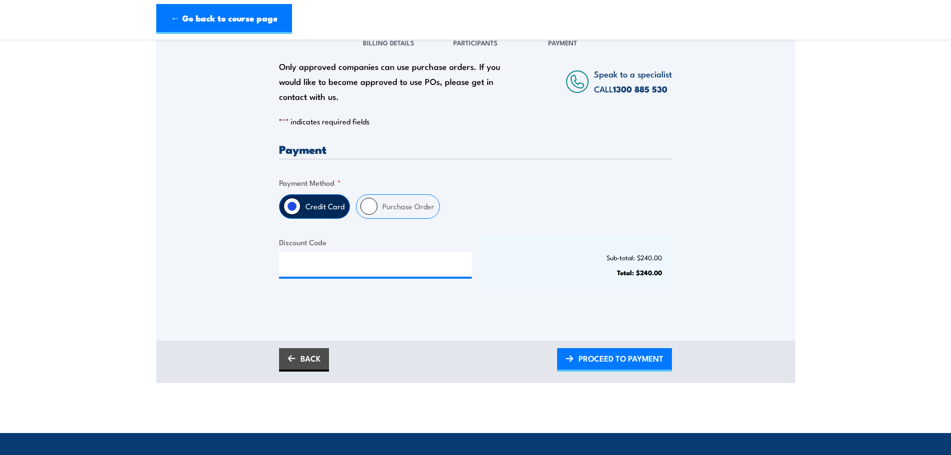
scroll to position [150, 0]
click at [366, 204] on input "Purchase Order" at bounding box center [369, 205] width 17 height 17
radio input "true"
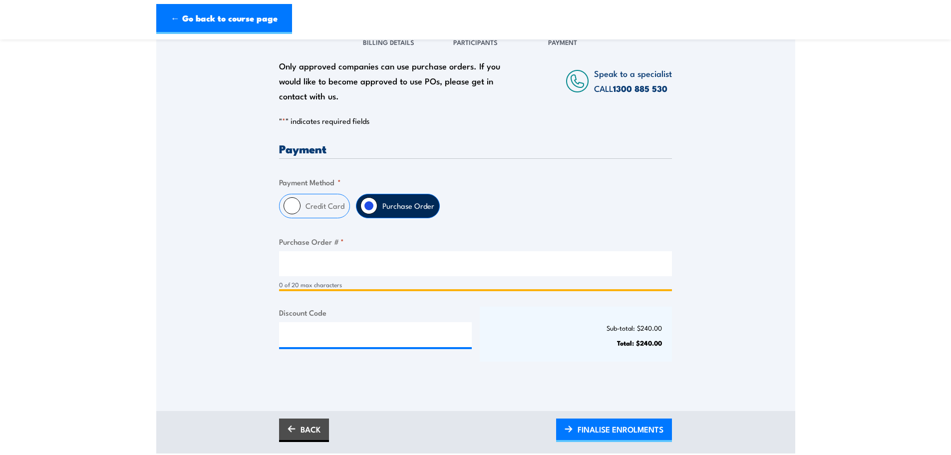
click at [328, 257] on input "Purchase Order # *" at bounding box center [475, 263] width 393 height 25
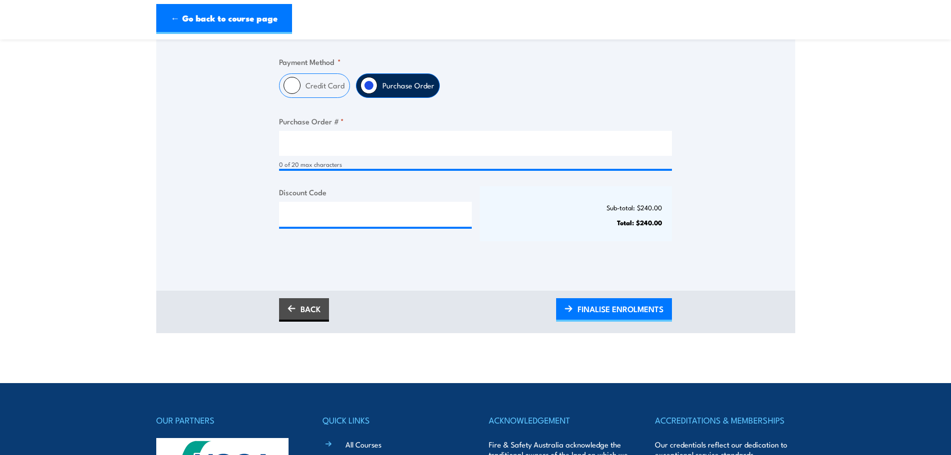
scroll to position [300, 0]
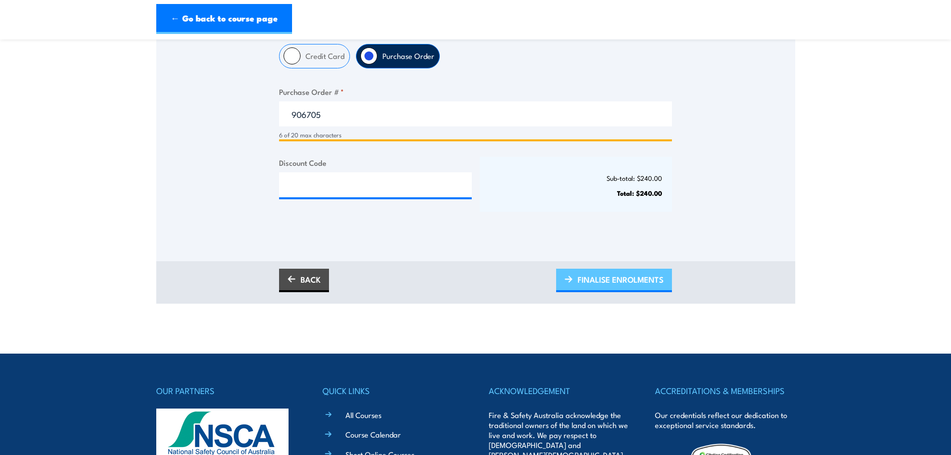
type input "906705"
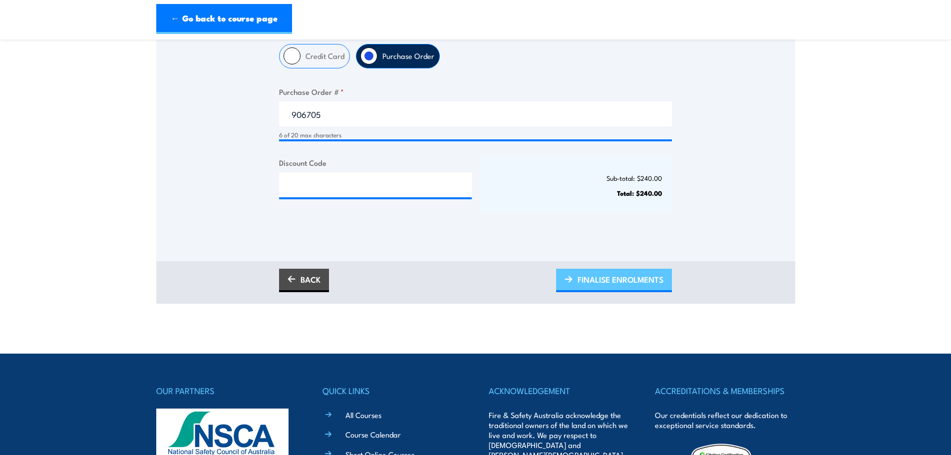
click at [605, 273] on span "FINALISE ENROLMENTS" at bounding box center [621, 279] width 86 height 26
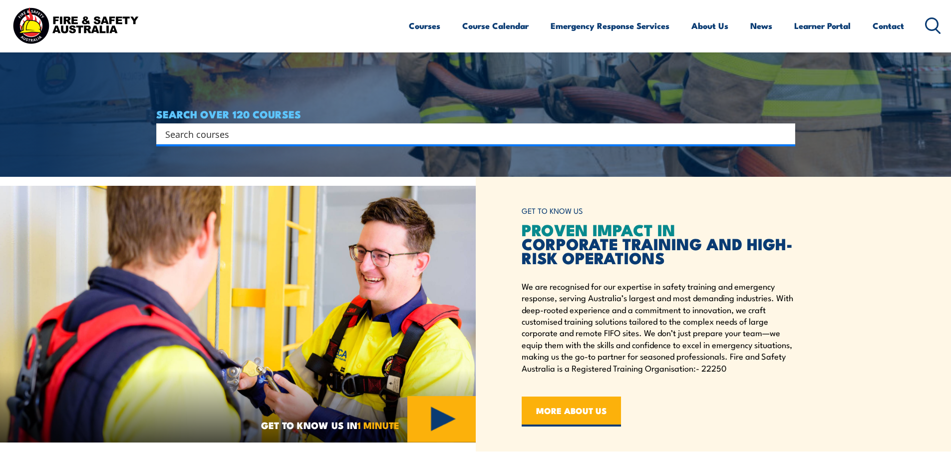
scroll to position [100, 0]
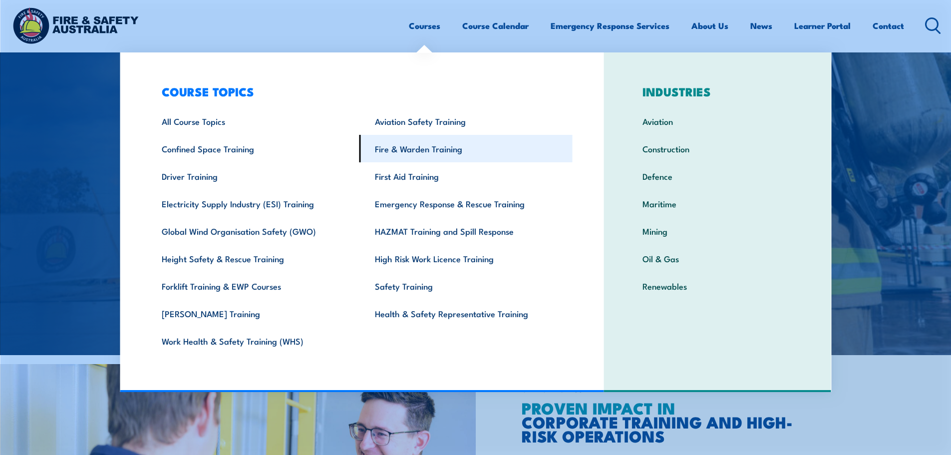
click at [414, 149] on link "Fire & Warden Training" at bounding box center [466, 148] width 213 height 27
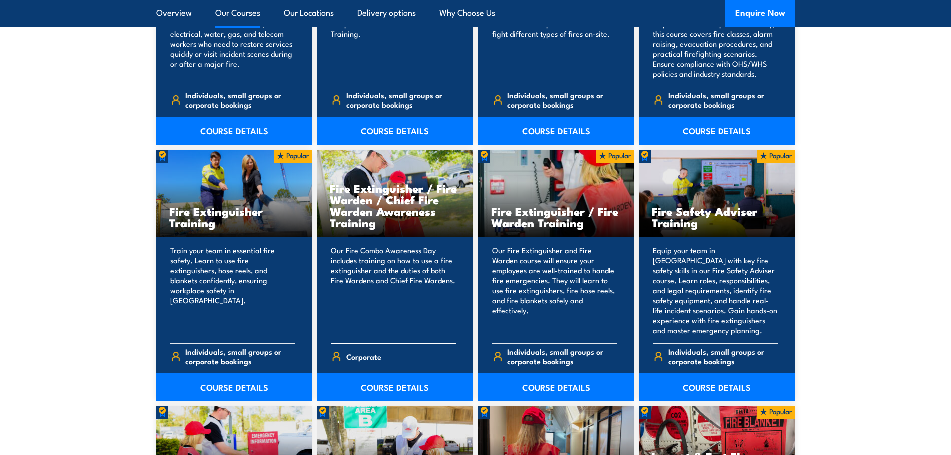
scroll to position [749, 0]
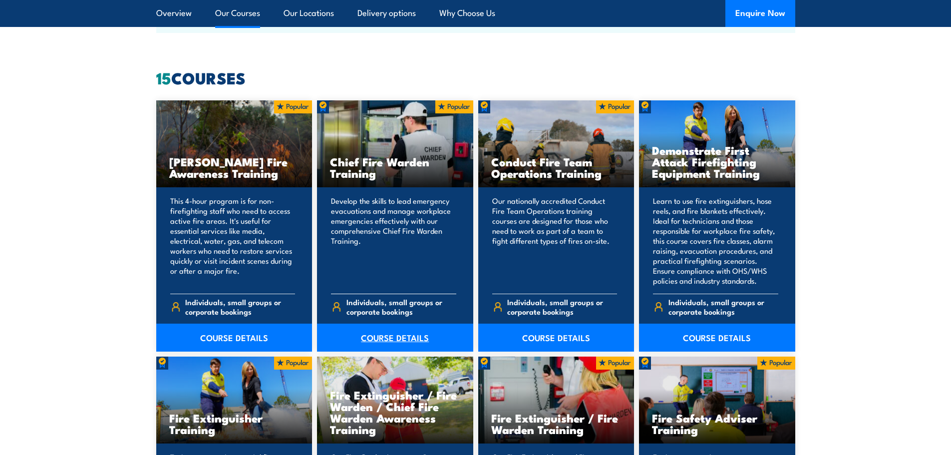
click at [382, 331] on link "COURSE DETAILS" at bounding box center [395, 338] width 156 height 28
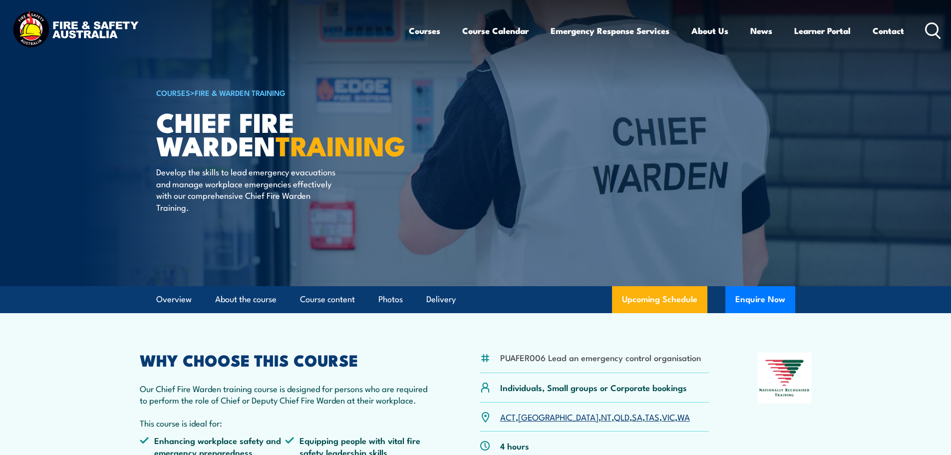
click at [519, 362] on li "PUAFER006 Lead an emergency control organisation" at bounding box center [600, 357] width 201 height 11
copy li "PUAFER006"
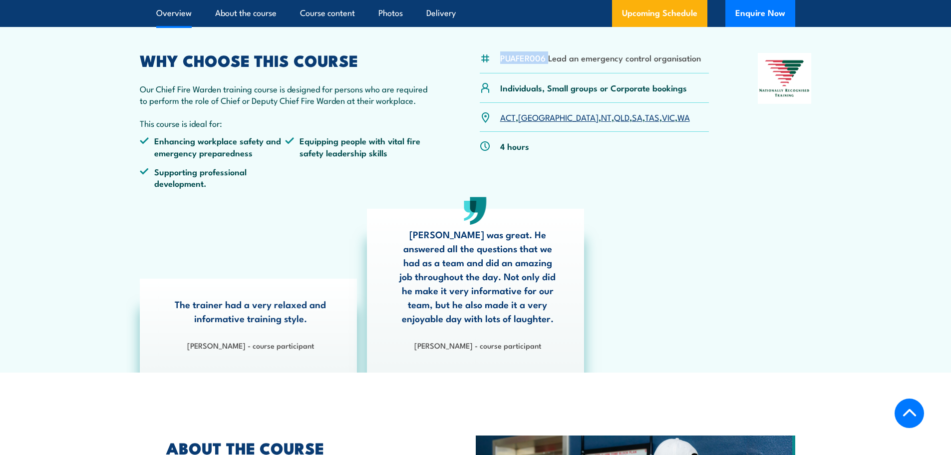
click at [515, 61] on li "PUAFER006 Lead an emergency control organisation" at bounding box center [600, 57] width 201 height 11
